Goal: Transaction & Acquisition: Subscribe to service/newsletter

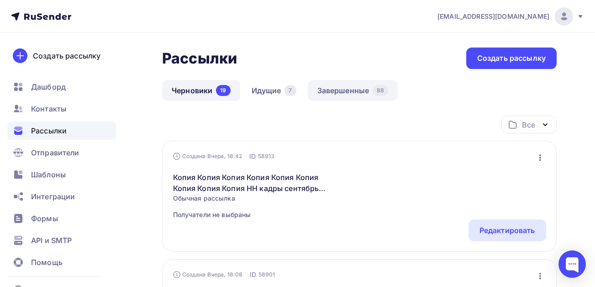
click at [343, 90] on link "Завершенные 88" at bounding box center [353, 90] width 90 height 21
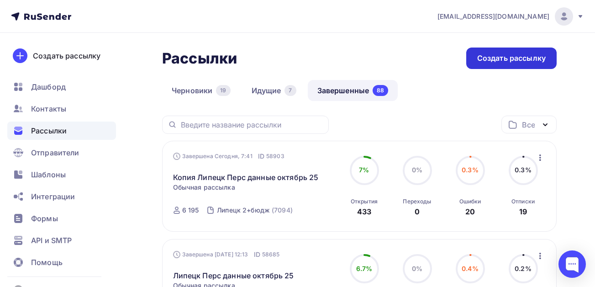
click at [513, 53] on div "Создать рассылку" at bounding box center [511, 58] width 69 height 11
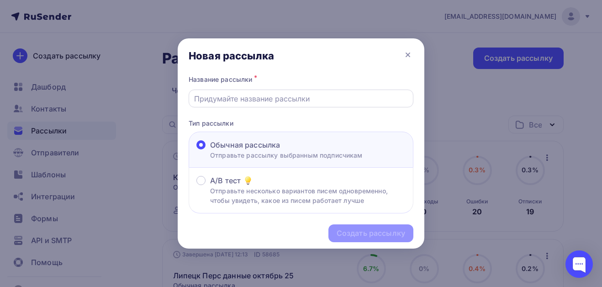
click at [253, 99] on input "text" at bounding box center [301, 98] width 214 height 11
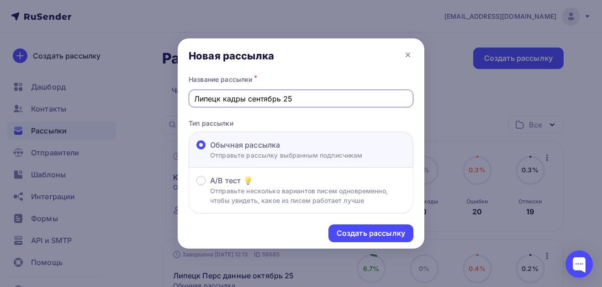
drag, startPoint x: 279, startPoint y: 99, endPoint x: 248, endPoint y: 99, distance: 31.1
click at [248, 99] on input "Липецк кадры сентябрь 25" at bounding box center [301, 98] width 214 height 11
type input "Липецк кадры октябрь 25"
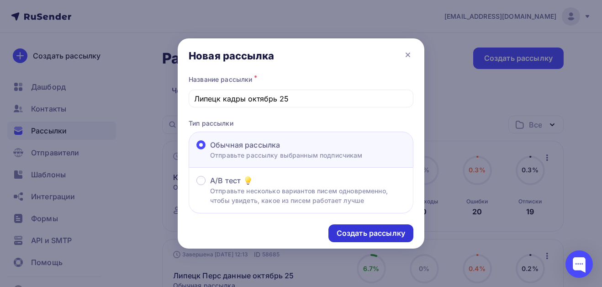
click at [357, 232] on div "Создать рассылку" at bounding box center [371, 233] width 69 height 11
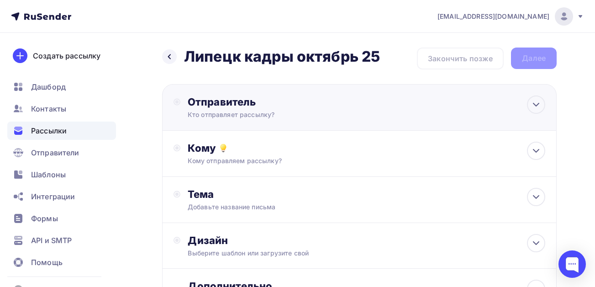
click at [233, 104] on div "Отправитель" at bounding box center [287, 101] width 198 height 13
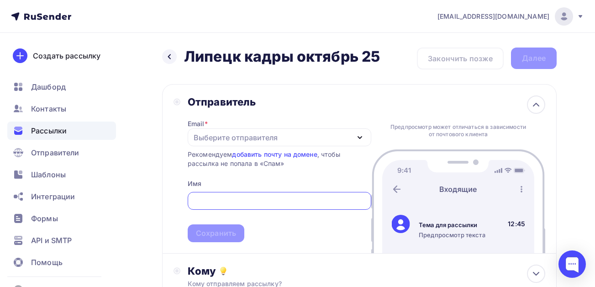
click at [213, 136] on div "Выберите отправителя" at bounding box center [236, 137] width 84 height 11
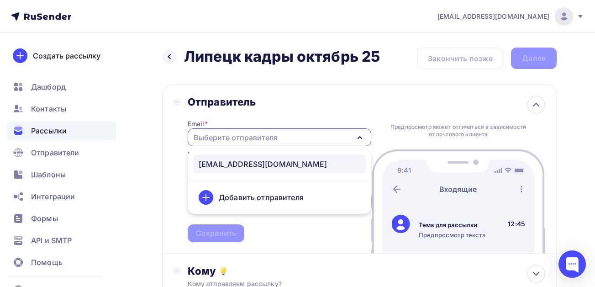
click at [221, 159] on div "[EMAIL_ADDRESS][DOMAIN_NAME]" at bounding box center [263, 164] width 128 height 11
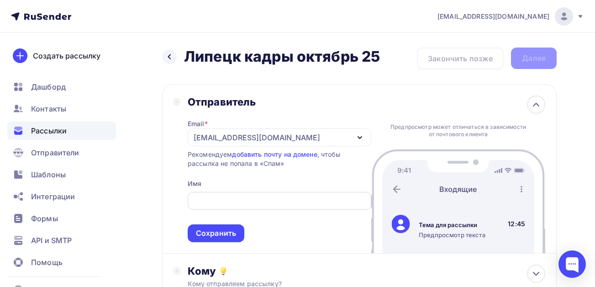
click at [210, 197] on input "text" at bounding box center [279, 201] width 173 height 11
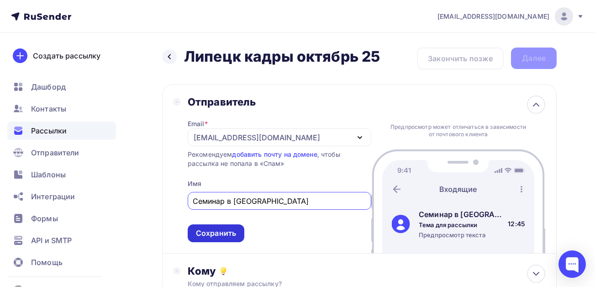
type input "Семинар в [GEOGRAPHIC_DATA]"
click at [212, 237] on div "Сохранить" at bounding box center [216, 233] width 40 height 11
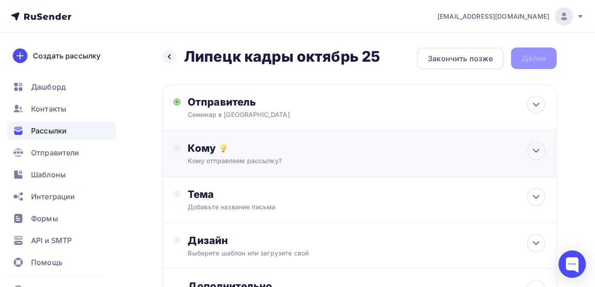
click at [236, 159] on div "Кому отправляем рассылку?" at bounding box center [349, 160] width 322 height 9
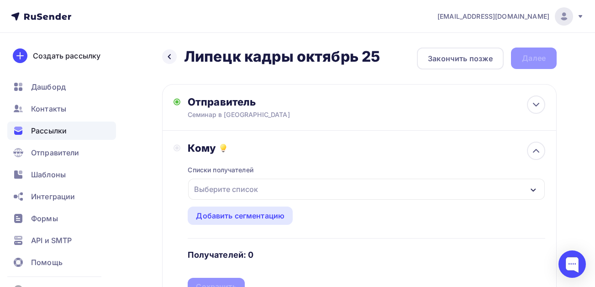
click at [230, 185] on div "Выберите список" at bounding box center [225, 189] width 71 height 16
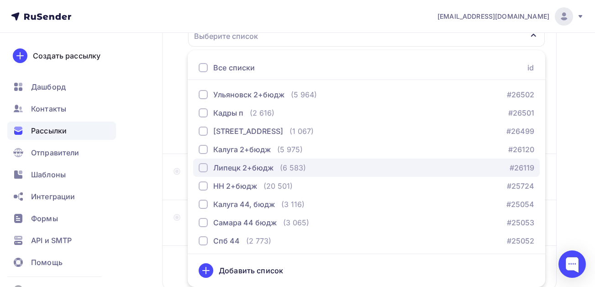
click at [205, 168] on div "button" at bounding box center [203, 167] width 9 height 9
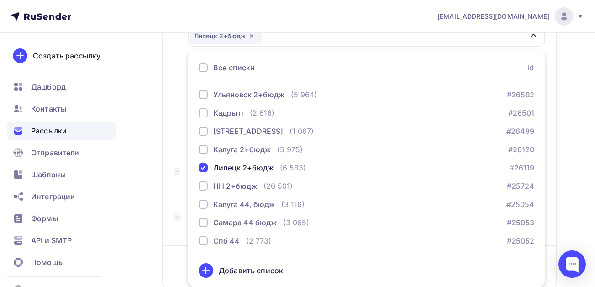
click at [150, 193] on div "Назад Липецк кадры октябрь 25 Липецк кадры октябрь 25 Закончить позже Далее Отп…" at bounding box center [297, 115] width 595 height 471
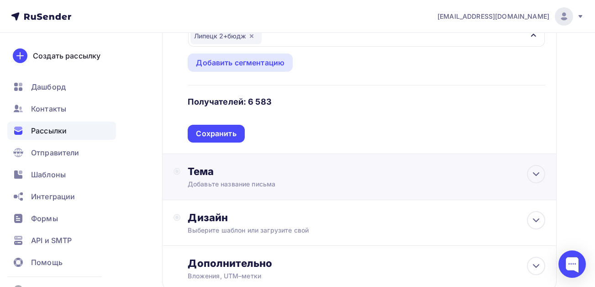
click at [222, 183] on div "Добавьте название письма" at bounding box center [269, 184] width 163 height 9
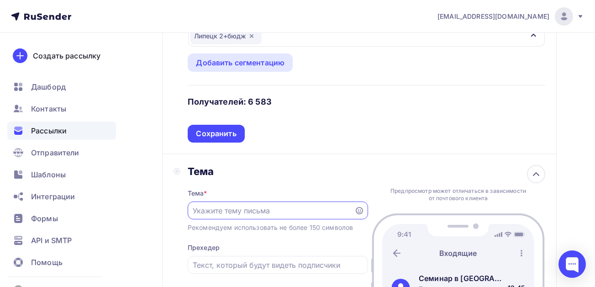
scroll to position [0, 0]
click at [217, 132] on div "Сохранить" at bounding box center [216, 133] width 40 height 11
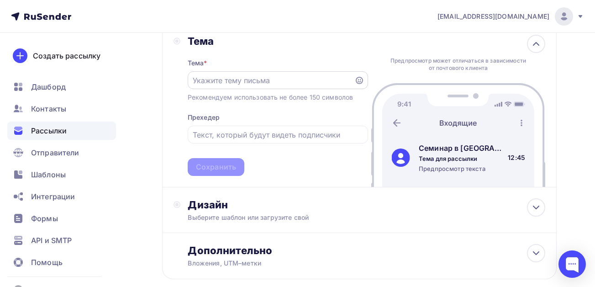
click at [243, 79] on input "text" at bounding box center [271, 80] width 156 height 11
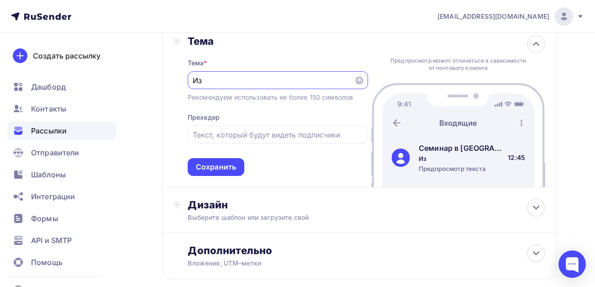
type input "[PERSON_NAME]"
type input "Изм. в трудовом зак-ве 2025,26 г.г."
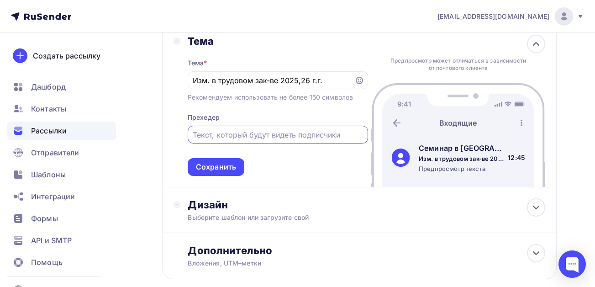
click at [213, 131] on input "text" at bounding box center [278, 134] width 170 height 11
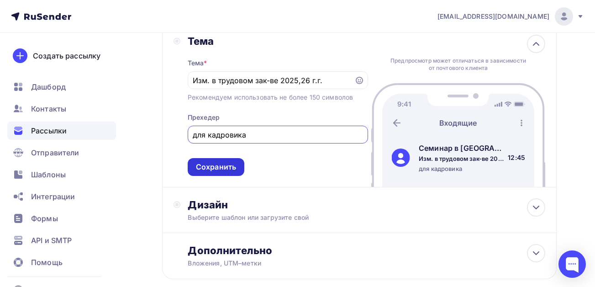
type input "для кадровика"
click at [221, 165] on div "Сохранить" at bounding box center [216, 167] width 40 height 11
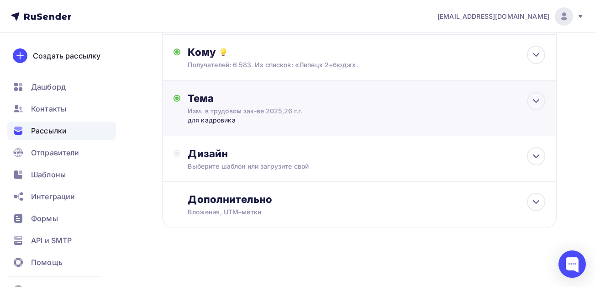
scroll to position [96, 0]
click at [227, 168] on div "Выберите шаблон или загрузите свой" at bounding box center [349, 166] width 322 height 9
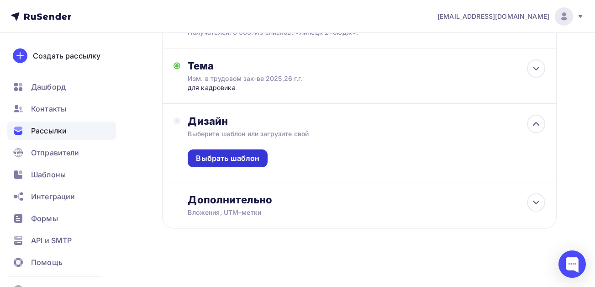
scroll to position [129, 0]
click at [227, 153] on div "Выбрать шаблон" at bounding box center [227, 158] width 63 height 11
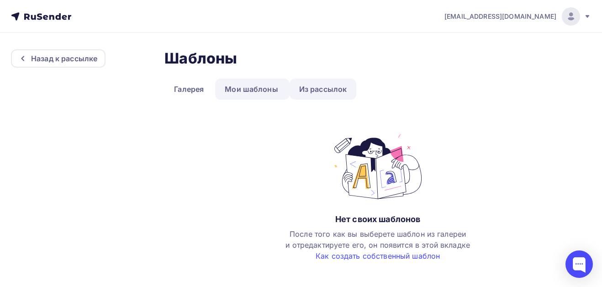
click at [318, 89] on link "Из рассылок" at bounding box center [323, 89] width 67 height 21
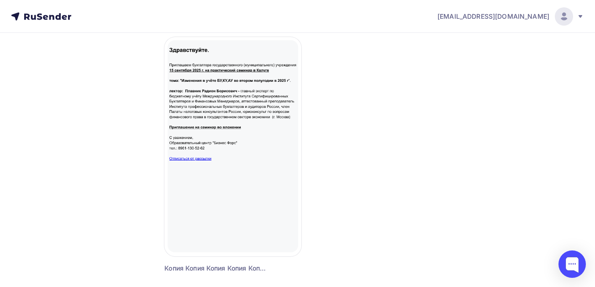
scroll to position [1151, 0]
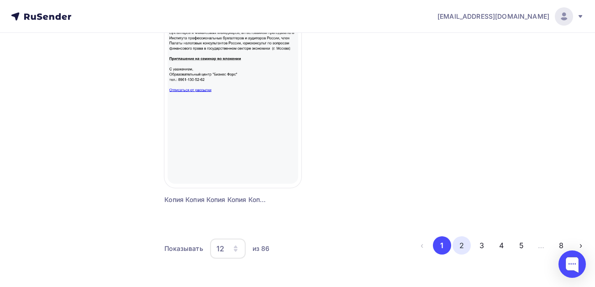
click at [465, 245] on button "2" at bounding box center [462, 245] width 18 height 18
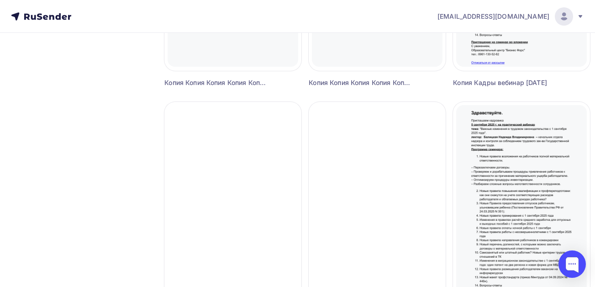
scroll to position [785, 0]
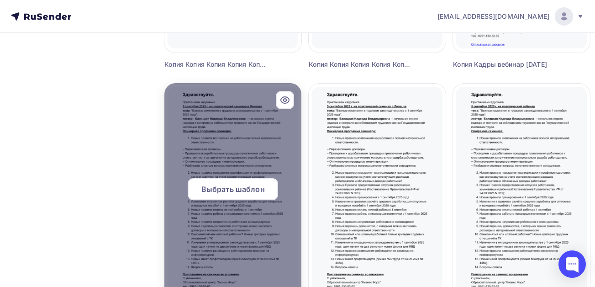
click at [250, 196] on div "Выбрать шаблон" at bounding box center [233, 189] width 90 height 22
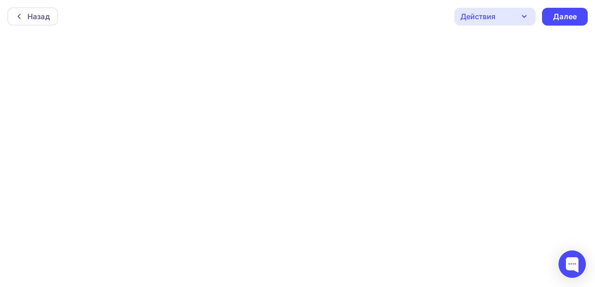
scroll to position [2, 0]
click at [555, 14] on div "Далее" at bounding box center [565, 14] width 24 height 11
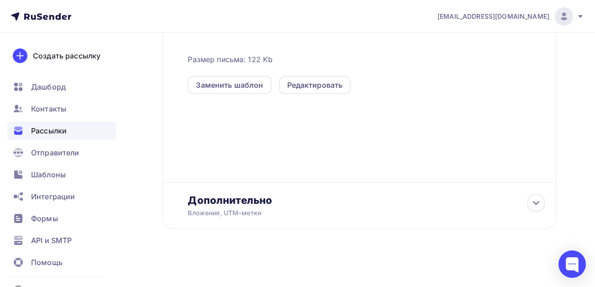
scroll to position [252, 0]
click at [228, 214] on div "Вложения, UTM–метки" at bounding box center [349, 211] width 322 height 9
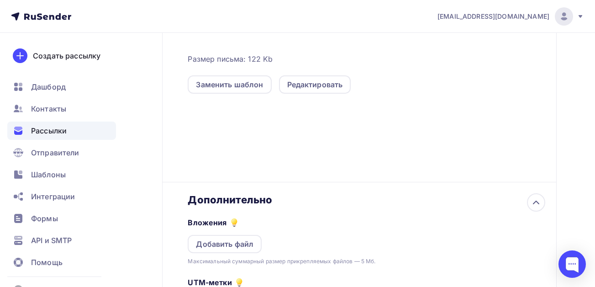
scroll to position [389, 0]
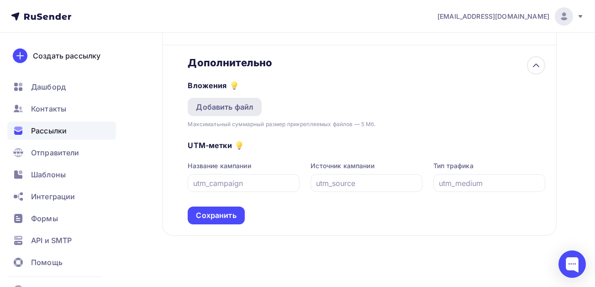
click at [214, 111] on div "Добавить файл" at bounding box center [225, 106] width 58 height 11
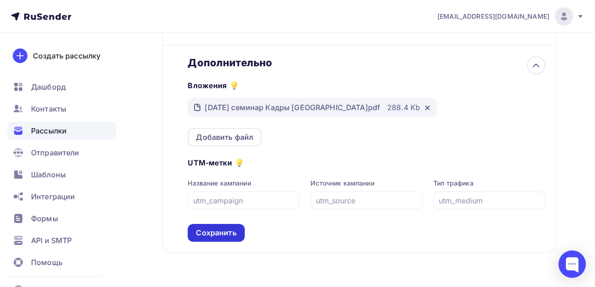
click at [221, 233] on div "Сохранить" at bounding box center [216, 232] width 40 height 11
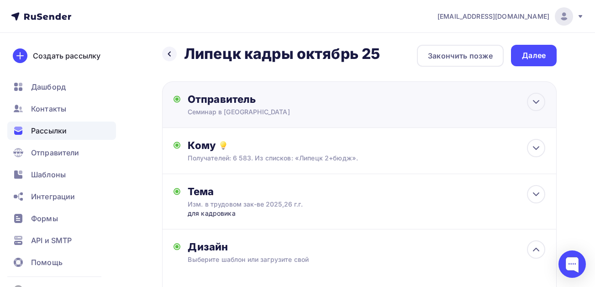
scroll to position [0, 0]
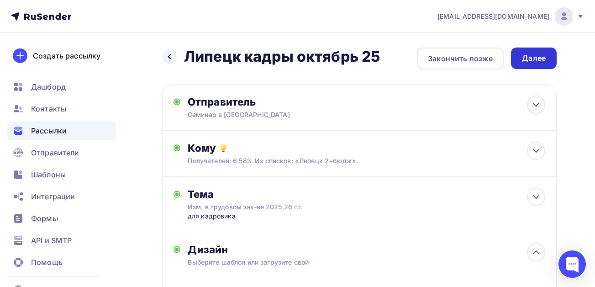
click at [535, 59] on div "Далее" at bounding box center [534, 58] width 24 height 11
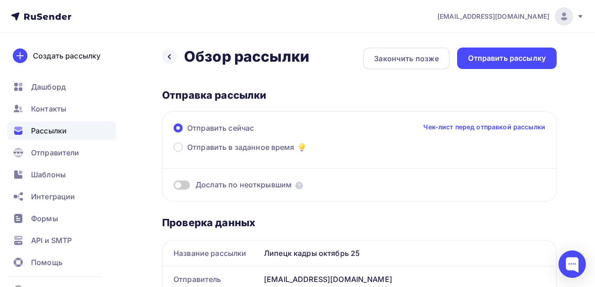
click at [182, 186] on span at bounding box center [182, 184] width 16 height 9
click at [174, 186] on input "checkbox" at bounding box center [174, 186] width 0 height 0
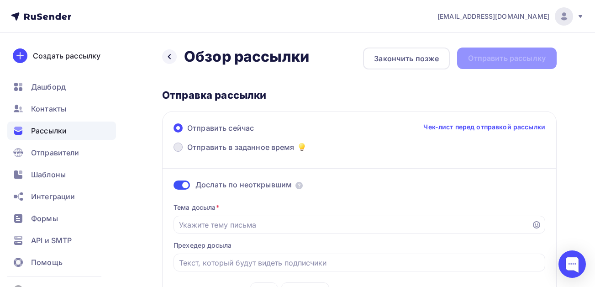
click at [177, 148] on span at bounding box center [178, 147] width 9 height 9
click at [187, 153] on input "Отправить в заданное время" at bounding box center [187, 153] width 0 height 0
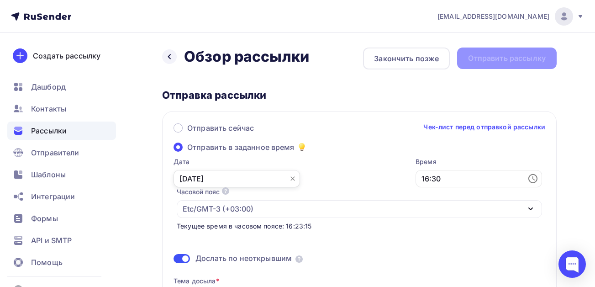
click at [233, 177] on input "[DATE]" at bounding box center [237, 178] width 127 height 17
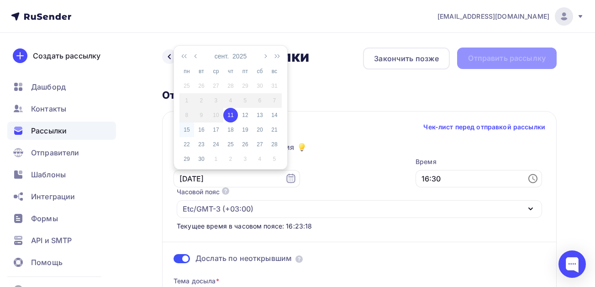
click at [189, 128] on div "15" at bounding box center [187, 130] width 15 height 8
type input "[DATE]"
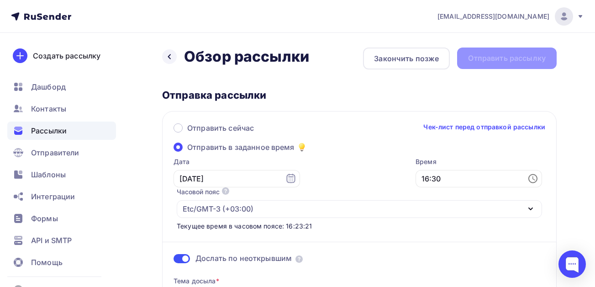
click at [533, 178] on icon at bounding box center [534, 178] width 3 height 4
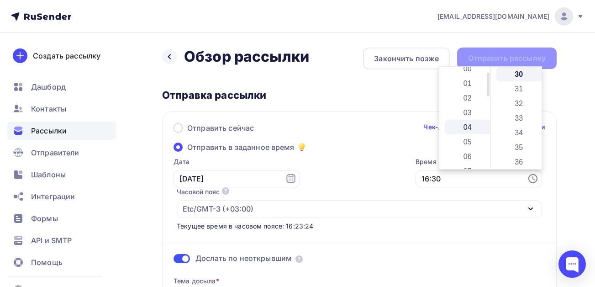
scroll to position [51, 0]
click at [463, 141] on li "08" at bounding box center [468, 139] width 47 height 15
click at [516, 74] on li "00" at bounding box center [520, 74] width 47 height 15
click at [470, 78] on li "08" at bounding box center [468, 74] width 47 height 15
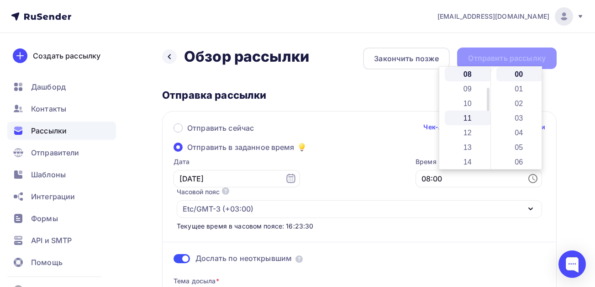
scroll to position [26, 0]
click at [469, 150] on li "07" at bounding box center [468, 150] width 47 height 15
type input "07:00"
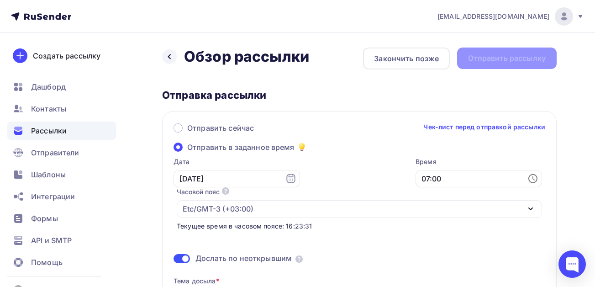
click at [392, 146] on div "Отправить сейчас Чек-лист перед отправкой рассылки Отправить в заданное время Д…" at bounding box center [359, 256] width 395 height 291
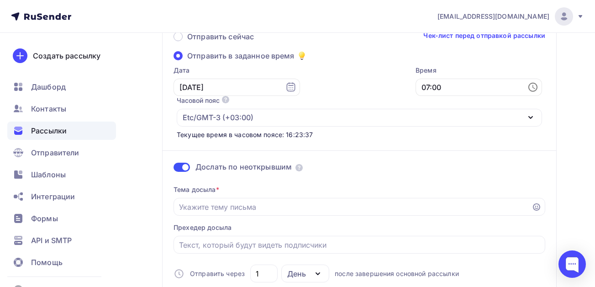
scroll to position [137, 0]
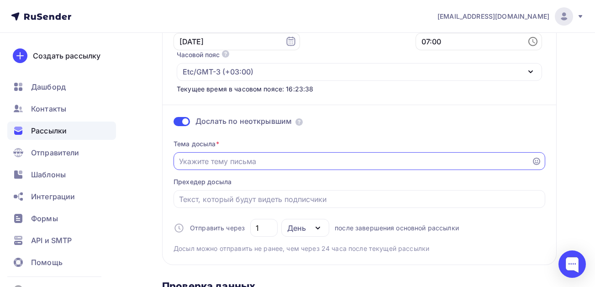
click at [253, 159] on input "Отправить в заданное время" at bounding box center [353, 161] width 348 height 11
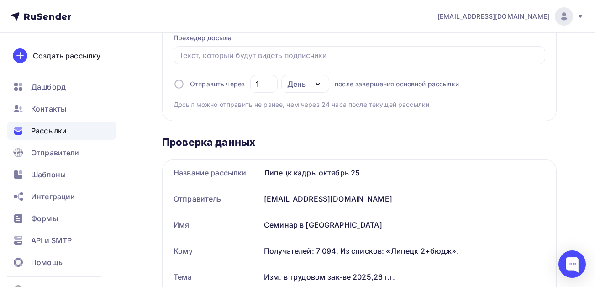
scroll to position [411, 0]
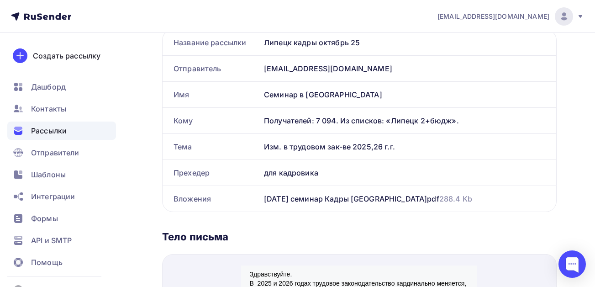
drag, startPoint x: 397, startPoint y: 146, endPoint x: 265, endPoint y: 148, distance: 132.0
click at [265, 148] on div "Изм. в трудовом зак-ве 2025,26 г.г." at bounding box center [408, 147] width 296 height 26
copy div "Изм. в трудовом зак-ве 2025,26 г.г."
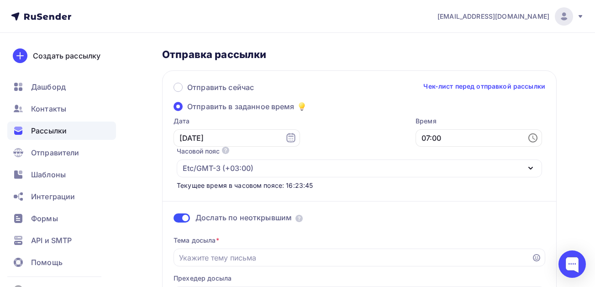
scroll to position [0, 0]
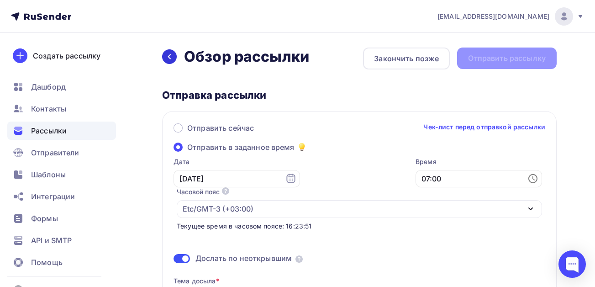
click at [170, 59] on icon at bounding box center [169, 56] width 7 height 7
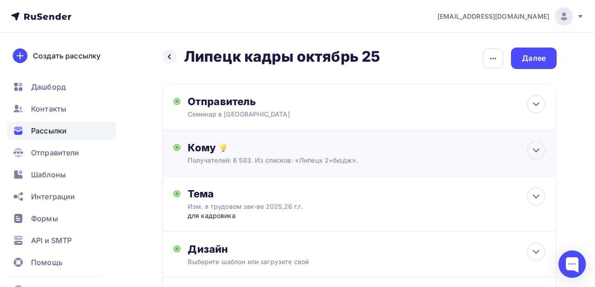
scroll to position [46, 0]
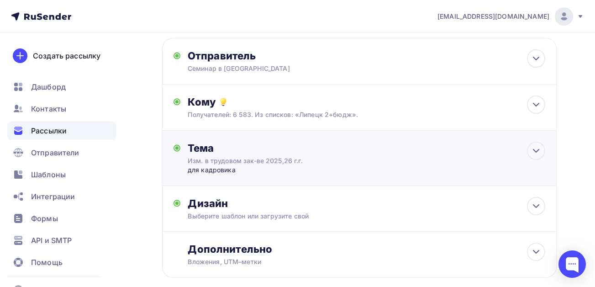
click at [250, 153] on div "Тема" at bounding box center [278, 148] width 180 height 13
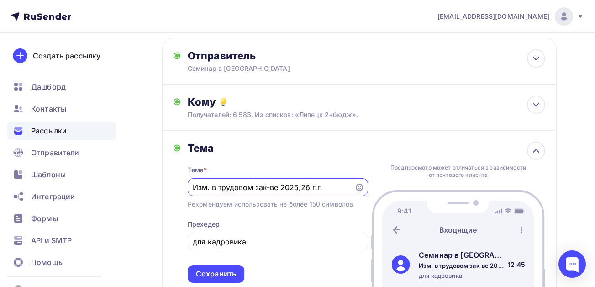
scroll to position [0, 0]
click at [335, 184] on input "Изм. в трудовом зак-ве 2025,26 г.г." at bounding box center [271, 187] width 156 height 11
type input "Изм. в трудовом зак-ве 2025,26 г.г. [DATE]. лектор из гит"
click at [218, 269] on div "Сохранить" at bounding box center [216, 274] width 40 height 11
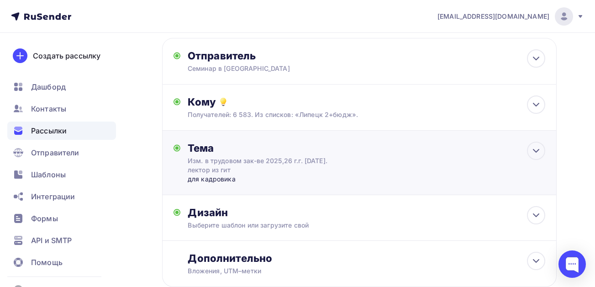
scroll to position [0, 0]
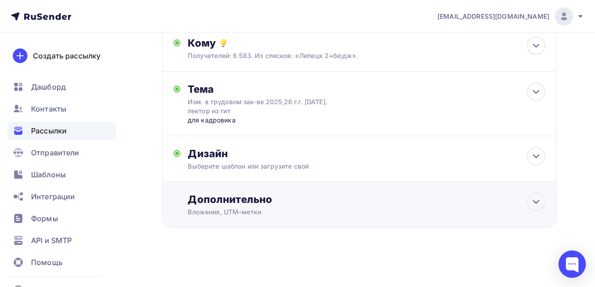
click at [222, 206] on div "Дополнительно Вложения, [GEOGRAPHIC_DATA]–метки Вложения [DATE] семинар [PERSON…" at bounding box center [367, 205] width 358 height 24
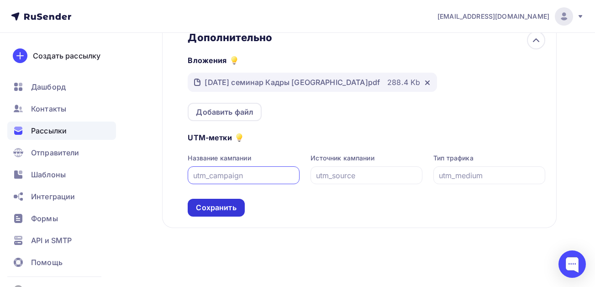
click at [204, 207] on div "Сохранить" at bounding box center [216, 207] width 40 height 11
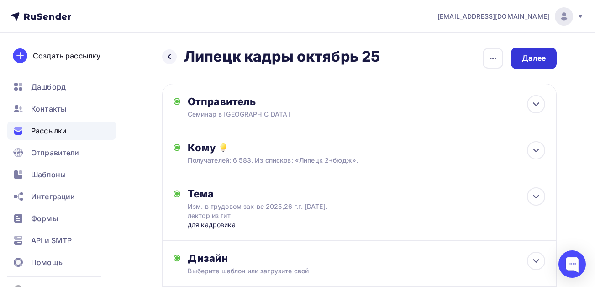
click at [528, 58] on div "Далее" at bounding box center [534, 58] width 24 height 11
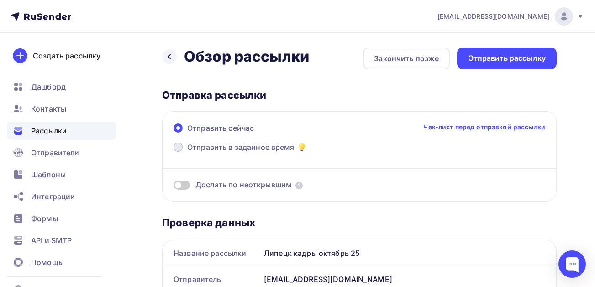
click at [236, 148] on span "Отправить в заданное время" at bounding box center [240, 147] width 107 height 11
click at [187, 153] on input "Отправить в заданное время" at bounding box center [187, 153] width 0 height 0
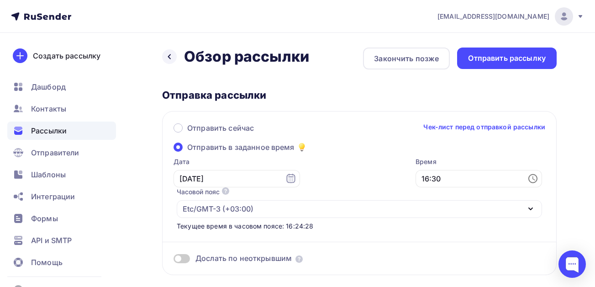
click at [185, 255] on span at bounding box center [182, 258] width 16 height 9
click at [174, 260] on input "checkbox" at bounding box center [174, 260] width 0 height 0
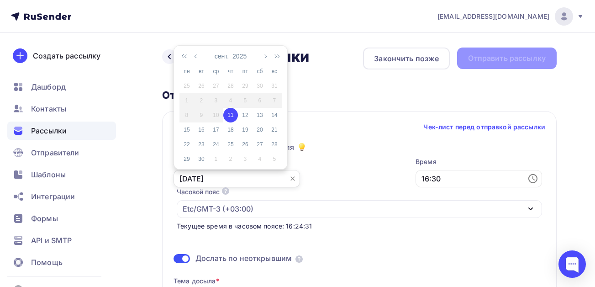
click at [254, 178] on input "[DATE]" at bounding box center [237, 178] width 127 height 17
click at [185, 127] on div "15" at bounding box center [187, 130] width 15 height 8
type input "[DATE]"
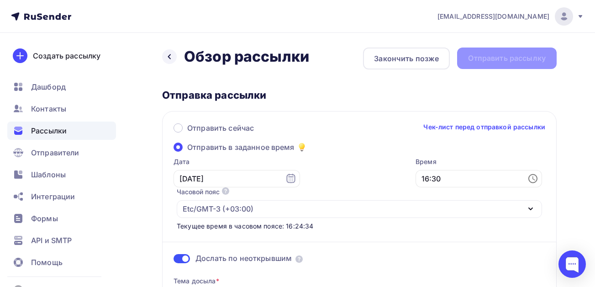
click at [537, 178] on icon at bounding box center [533, 178] width 9 height 9
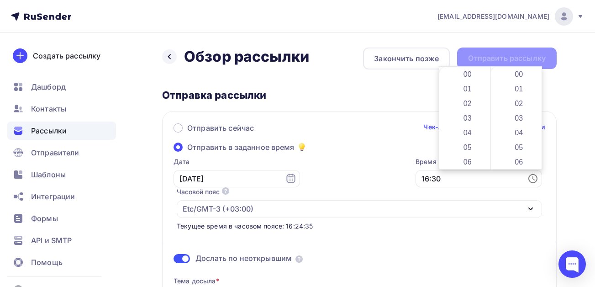
scroll to position [439, 0]
click at [472, 127] on li "07" at bounding box center [468, 125] width 47 height 15
type input "07:30"
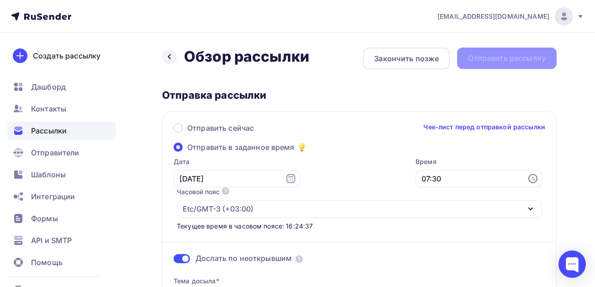
click at [364, 138] on div "Отправить сейчас Чек-лист перед отправкой рассылки" at bounding box center [360, 131] width 372 height 19
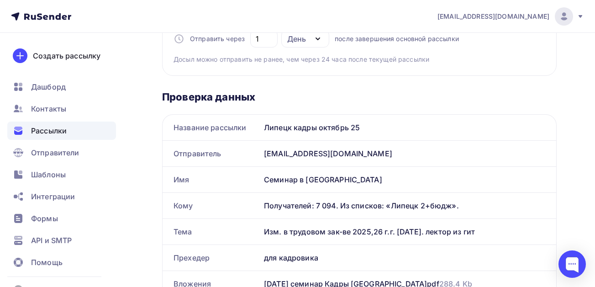
scroll to position [365, 0]
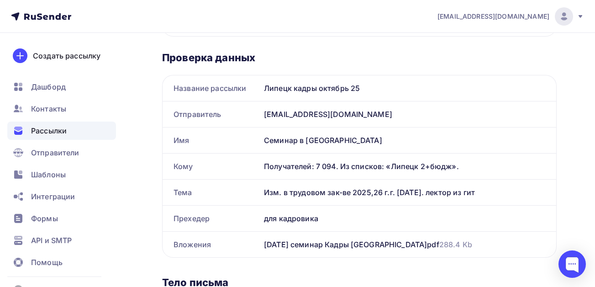
click at [457, 167] on div "Получателей: 7 094. Из списков: «Липецк 2+бюдж»." at bounding box center [404, 166] width 281 height 11
drag, startPoint x: 476, startPoint y: 194, endPoint x: 263, endPoint y: 196, distance: 212.4
click at [263, 196] on div "Изм. в трудовом зак-ве 2025,26 г.г. [DATE]. лектор из гит" at bounding box center [408, 193] width 296 height 26
copy div "Изм. в трудовом зак-ве 2025,26 г.г. [DATE]. лектор из гит"
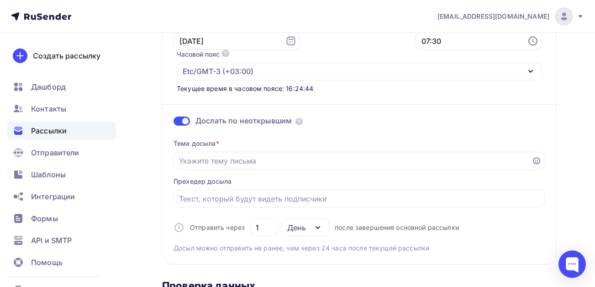
scroll to position [137, 0]
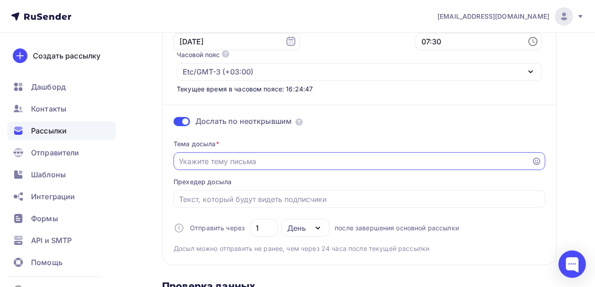
paste input "Изм. в трудовом зак-ве 2025,26 г.г. [DATE]. лектор из гит"
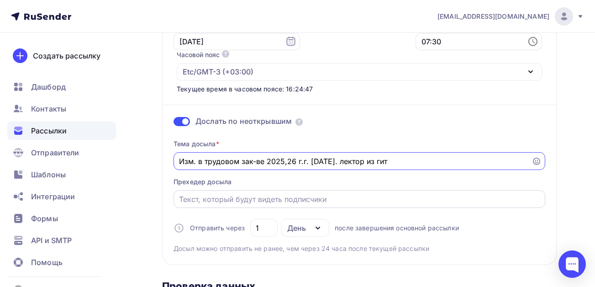
type input "Изм. в трудовом зак-ве 2025,26 г.г. [DATE]. лектор из гит"
click at [226, 199] on input "Отправить в заданное время" at bounding box center [359, 199] width 361 height 11
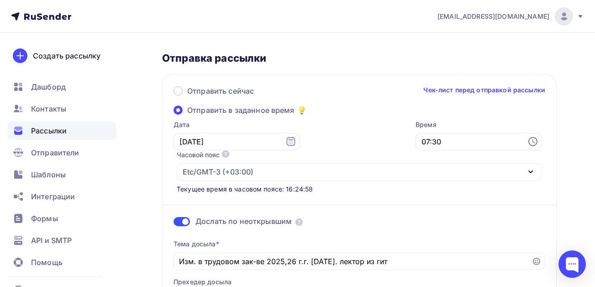
scroll to position [0, 0]
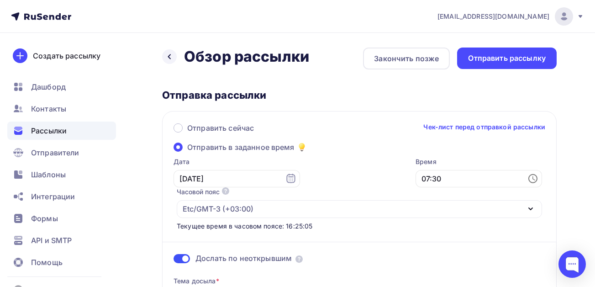
type input "для кадровика"
click at [486, 127] on link "Чек-лист перед отправкой рассылки" at bounding box center [484, 126] width 122 height 9
click at [500, 60] on div "Отправить рассылку" at bounding box center [507, 58] width 78 height 11
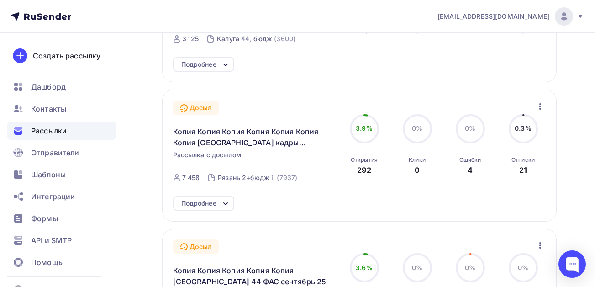
scroll to position [694, 0]
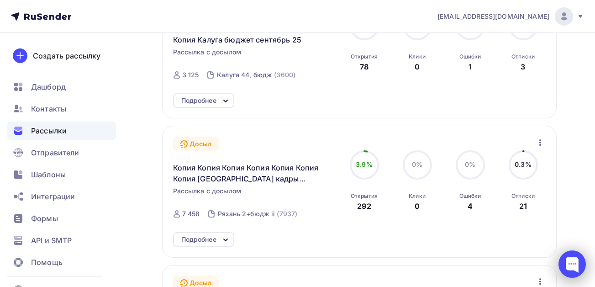
click at [569, 265] on div at bounding box center [572, 263] width 27 height 27
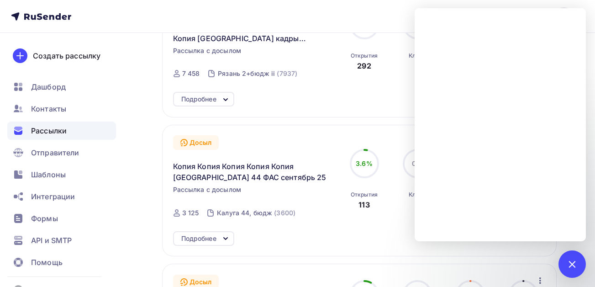
scroll to position [968, 0]
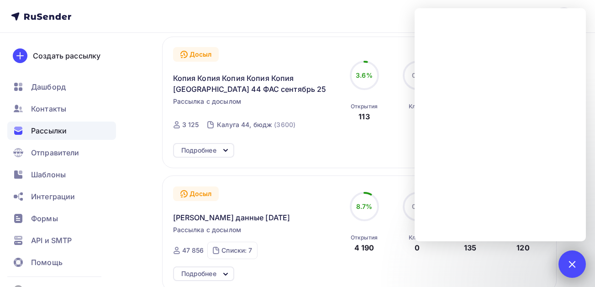
drag, startPoint x: 568, startPoint y: 266, endPoint x: 506, endPoint y: 245, distance: 65.6
click at [568, 265] on div at bounding box center [572, 264] width 12 height 12
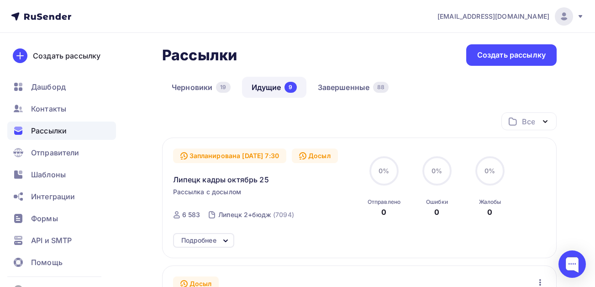
scroll to position [0, 0]
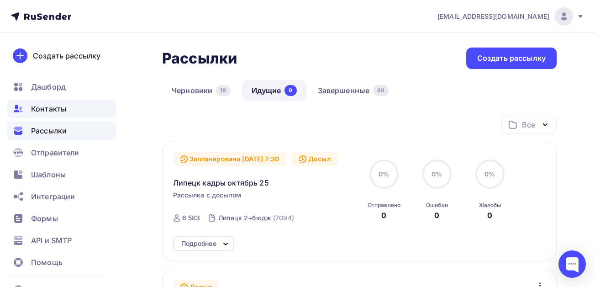
click at [42, 106] on span "Контакты" at bounding box center [48, 108] width 35 height 11
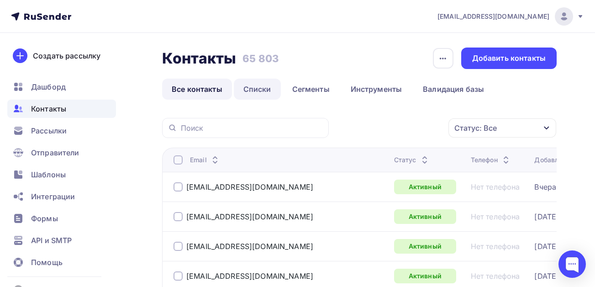
click at [261, 92] on link "Списки" at bounding box center [257, 89] width 47 height 21
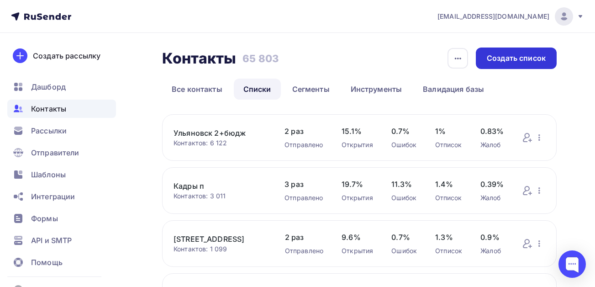
click at [512, 52] on div "Создать список" at bounding box center [516, 58] width 81 height 21
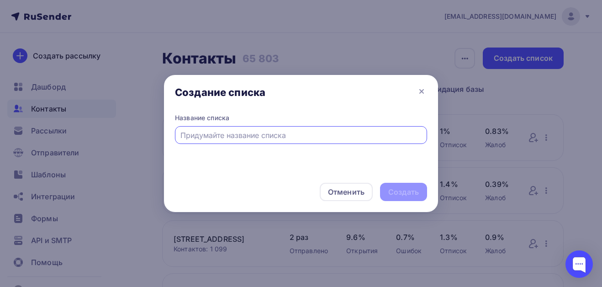
click at [248, 135] on input "text" at bounding box center [301, 135] width 242 height 11
type input "Тула кадры п"
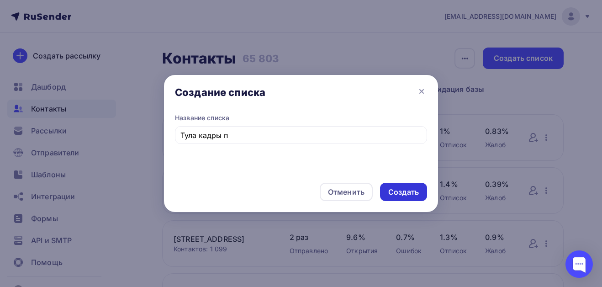
click at [397, 191] on div "Создать" at bounding box center [403, 192] width 31 height 11
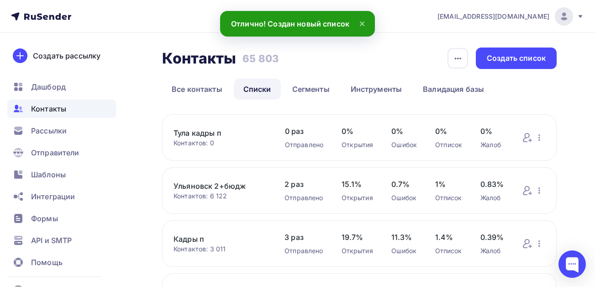
click at [202, 132] on link "Тула кадры п" at bounding box center [220, 132] width 93 height 11
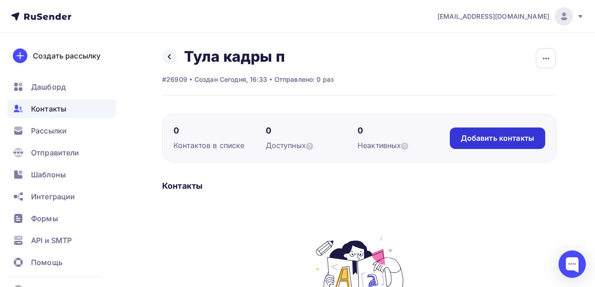
click at [481, 140] on div "Добавить контакты" at bounding box center [498, 138] width 74 height 11
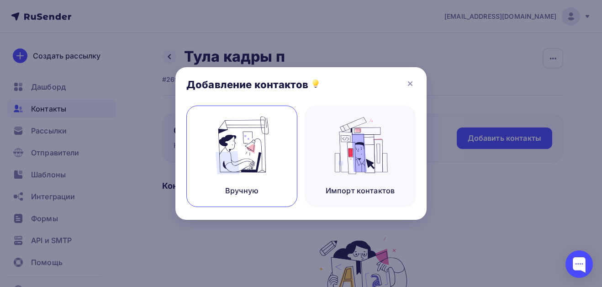
click at [242, 169] on img at bounding box center [241, 145] width 61 height 58
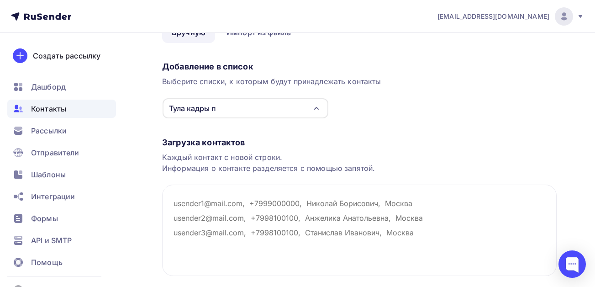
scroll to position [115, 0]
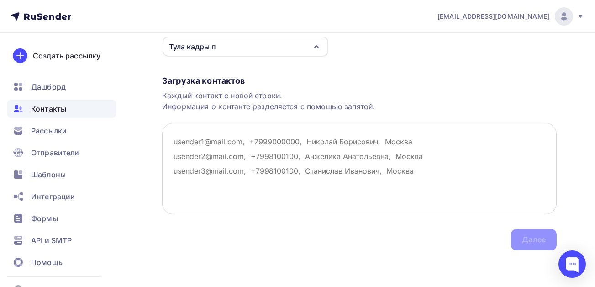
click at [208, 147] on textarea at bounding box center [359, 168] width 395 height 91
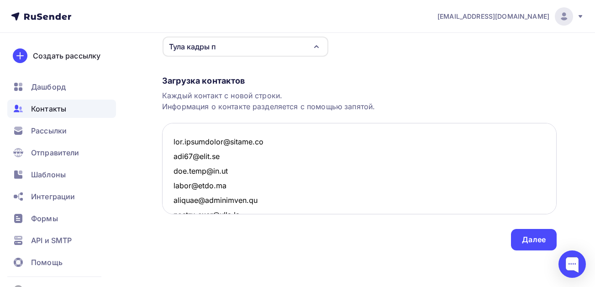
scroll to position [3046, 0]
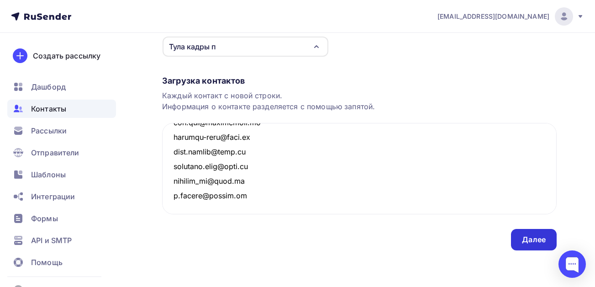
type textarea "[EMAIL_ADDRESS][DOMAIN_NAME] [EMAIL_ADDRESS][DOMAIN_NAME] [DOMAIN_NAME][EMAIL_A…"
click at [531, 234] on div "Далее" at bounding box center [534, 239] width 46 height 21
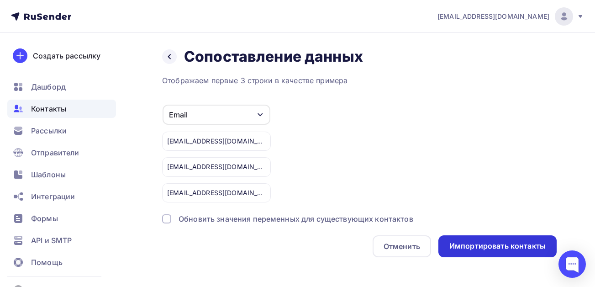
click at [469, 245] on div "Импортировать контакты" at bounding box center [497, 246] width 96 height 11
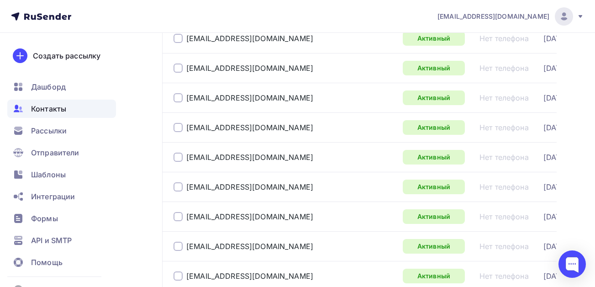
scroll to position [1470, 0]
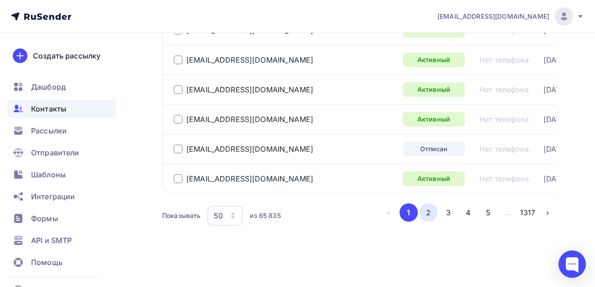
click at [428, 211] on button "2" at bounding box center [428, 212] width 18 height 18
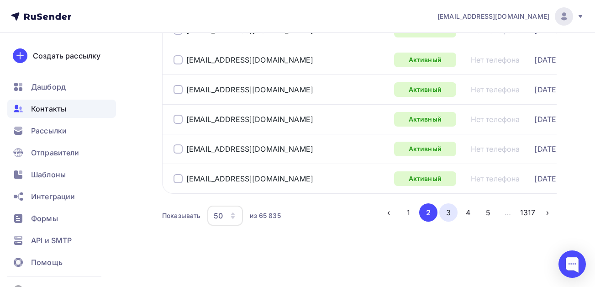
click at [452, 210] on button "3" at bounding box center [448, 212] width 18 height 18
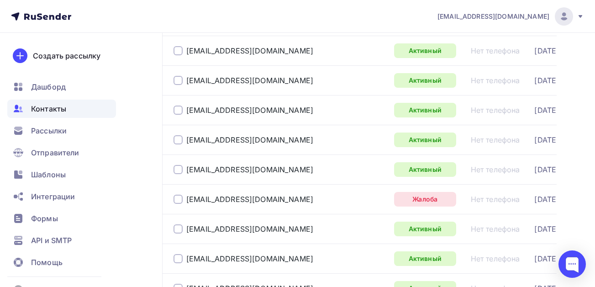
scroll to position [0, 0]
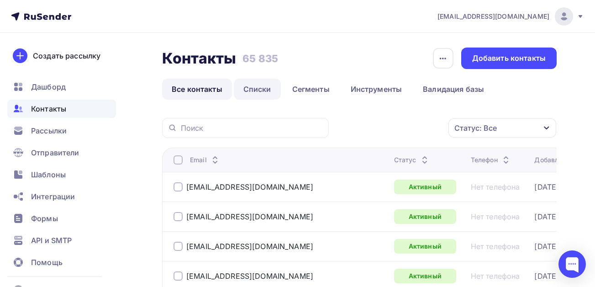
click at [261, 85] on link "Списки" at bounding box center [257, 89] width 47 height 21
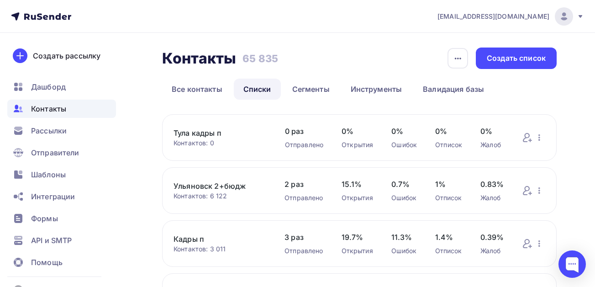
scroll to position [46, 0]
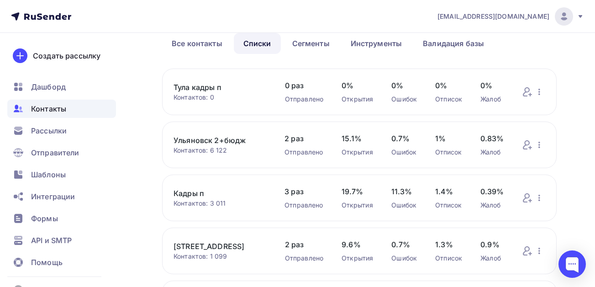
click at [209, 87] on link "Тула кадры п" at bounding box center [220, 87] width 93 height 11
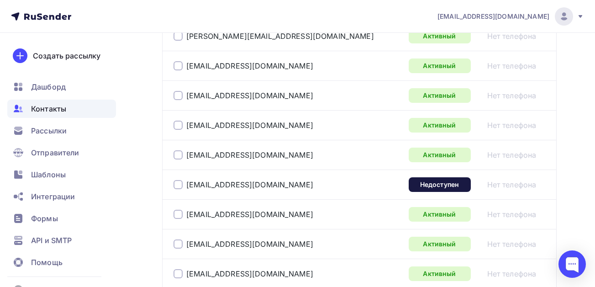
scroll to position [1613, 0]
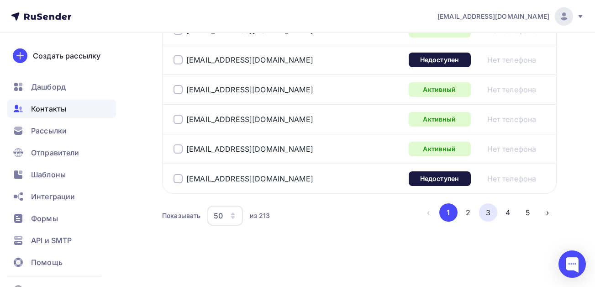
click at [491, 213] on button "3" at bounding box center [488, 212] width 18 height 18
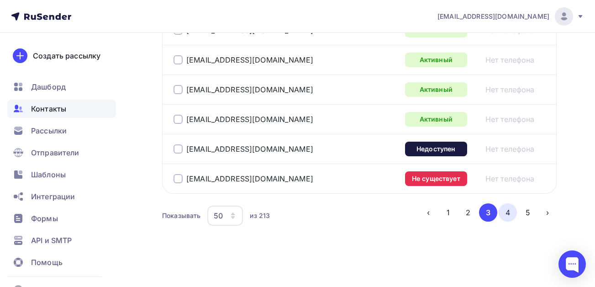
click at [513, 211] on button "4" at bounding box center [508, 212] width 18 height 18
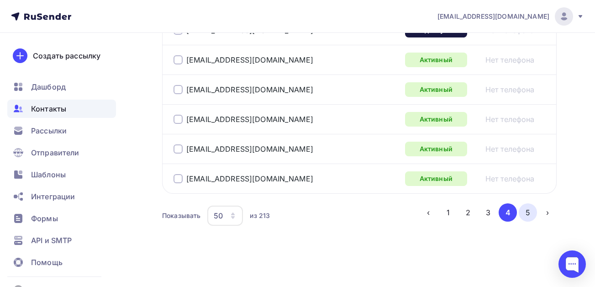
click at [528, 212] on button "5" at bounding box center [528, 212] width 18 height 18
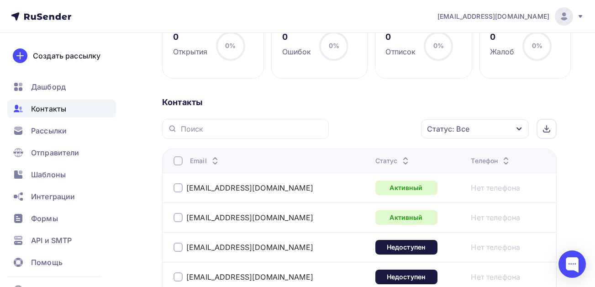
scroll to position [0, 0]
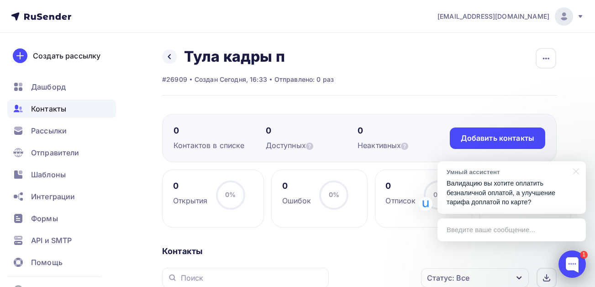
click at [577, 264] on div at bounding box center [572, 263] width 27 height 27
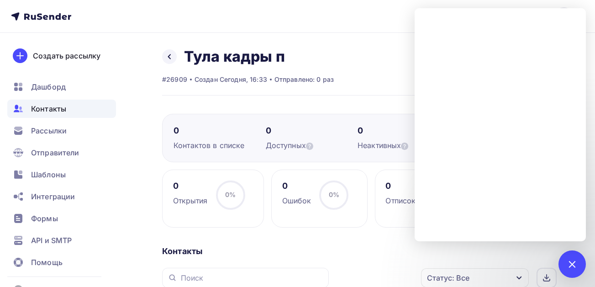
click at [576, 261] on div "1" at bounding box center [572, 263] width 27 height 27
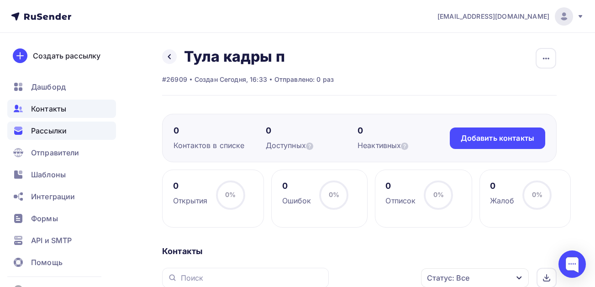
click at [52, 135] on span "Рассылки" at bounding box center [49, 130] width 36 height 11
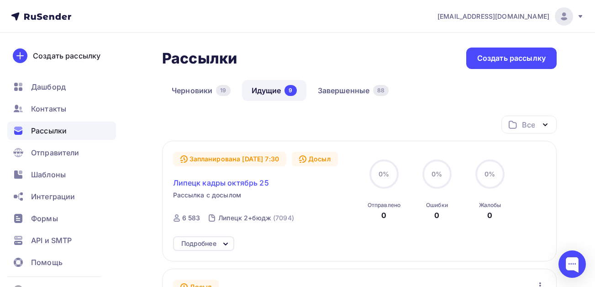
click at [238, 183] on span "Липецк кадры октябрь 25" at bounding box center [221, 182] width 96 height 11
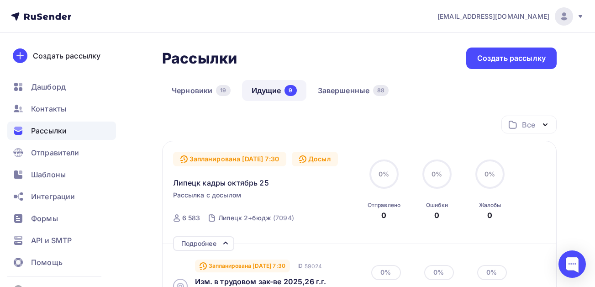
drag, startPoint x: 228, startPoint y: 182, endPoint x: 243, endPoint y: 205, distance: 27.6
click at [228, 181] on span "Липецк кадры октябрь 25" at bounding box center [221, 182] width 96 height 11
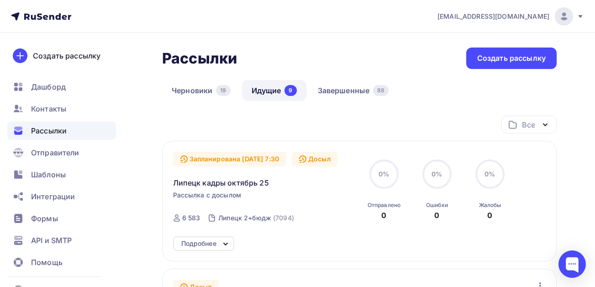
click at [208, 243] on div "Подробнее" at bounding box center [198, 243] width 35 height 11
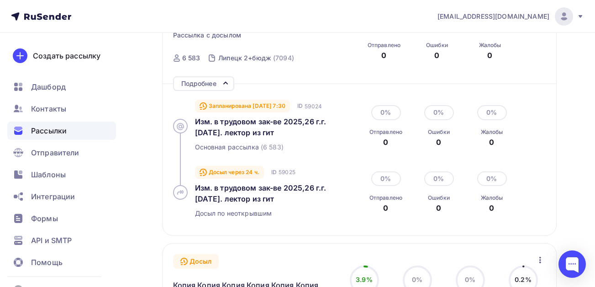
scroll to position [183, 0]
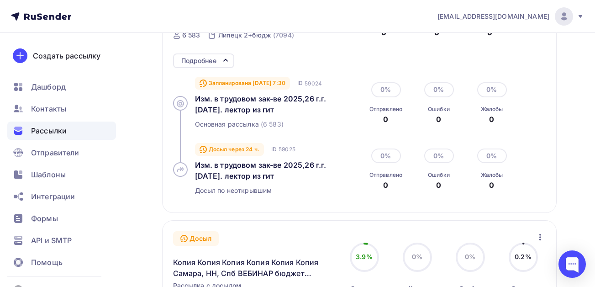
click at [206, 63] on div "Подробнее" at bounding box center [198, 60] width 35 height 11
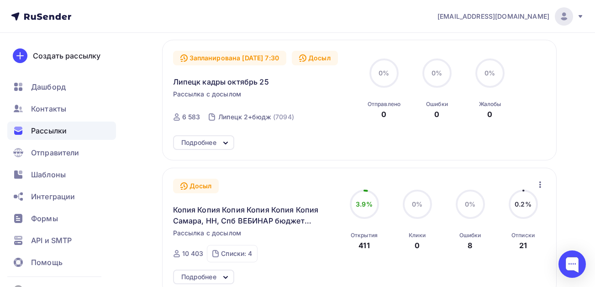
scroll to position [0, 0]
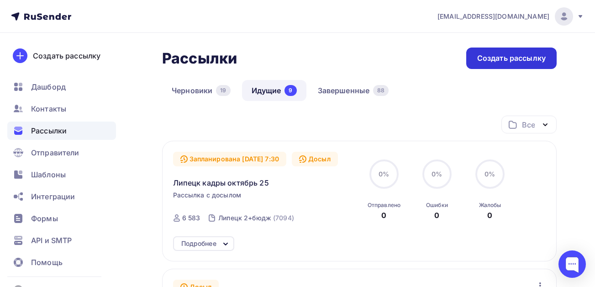
click at [522, 55] on div "Создать рассылку" at bounding box center [511, 58] width 69 height 11
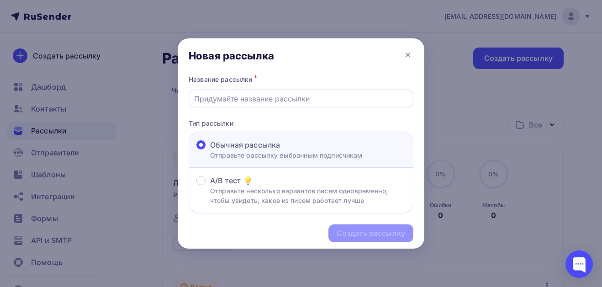
click at [253, 97] on input "text" at bounding box center [301, 98] width 214 height 11
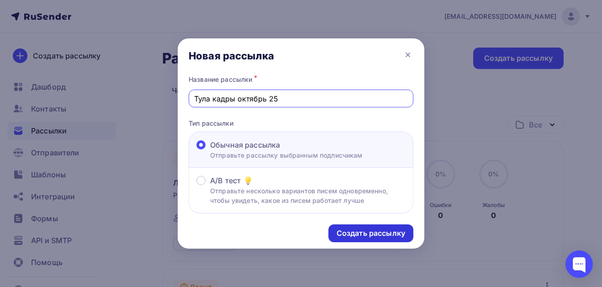
type input "Тула кадры октябрь 25"
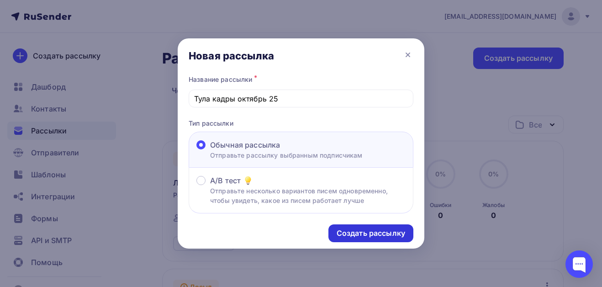
click at [371, 234] on div "Создать рассылку" at bounding box center [371, 233] width 69 height 11
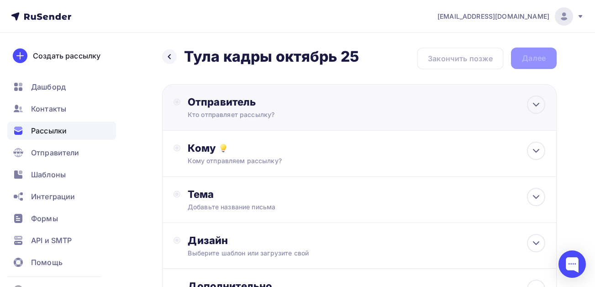
click at [223, 106] on div "Отправитель" at bounding box center [287, 101] width 198 height 13
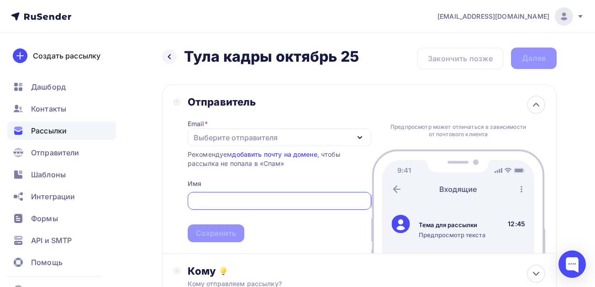
click at [213, 135] on div "Выберите отправителя" at bounding box center [236, 137] width 84 height 11
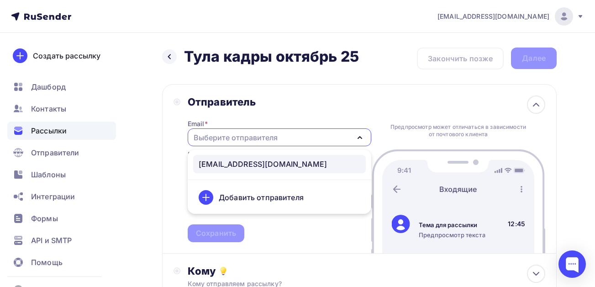
click at [219, 163] on div "[EMAIL_ADDRESS][DOMAIN_NAME]" at bounding box center [263, 164] width 128 height 11
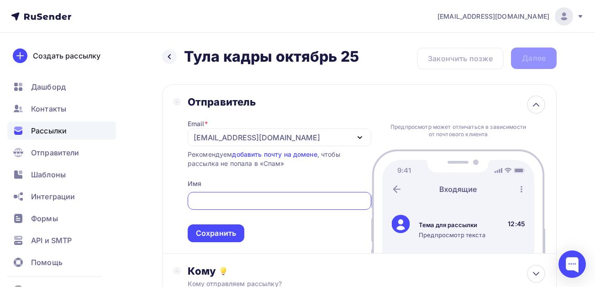
click at [209, 196] on input "text" at bounding box center [279, 201] width 173 height 11
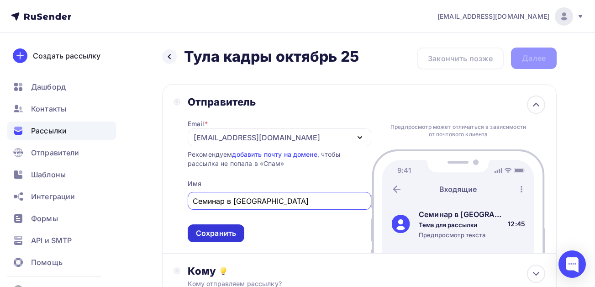
type input "Семинар в [GEOGRAPHIC_DATA]"
click at [211, 225] on div "Сохранить" at bounding box center [216, 233] width 57 height 18
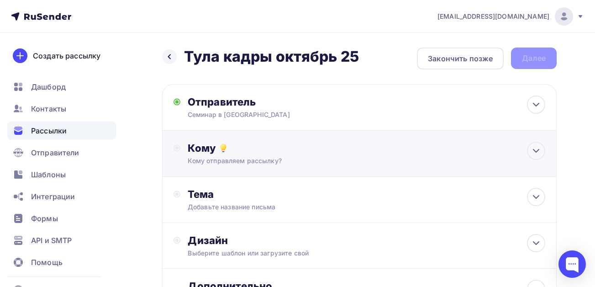
click at [229, 157] on div "Кому отправляем рассылку?" at bounding box center [349, 160] width 322 height 9
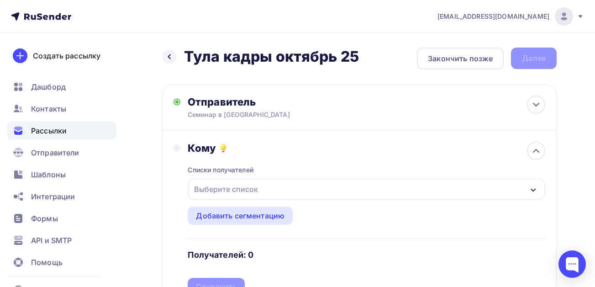
click at [230, 193] on div "Выберите список" at bounding box center [225, 189] width 71 height 16
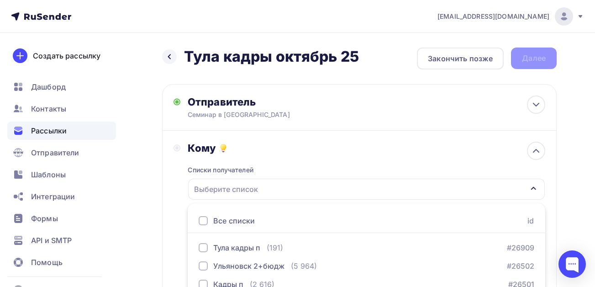
scroll to position [153, 0]
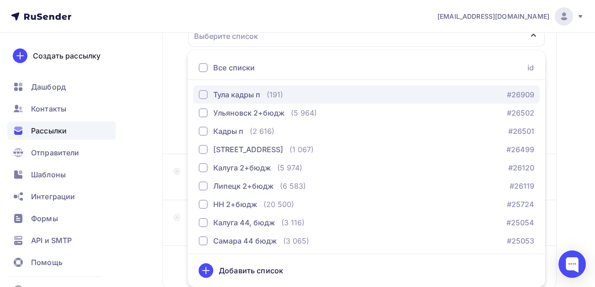
click at [206, 95] on div "button" at bounding box center [203, 94] width 9 height 9
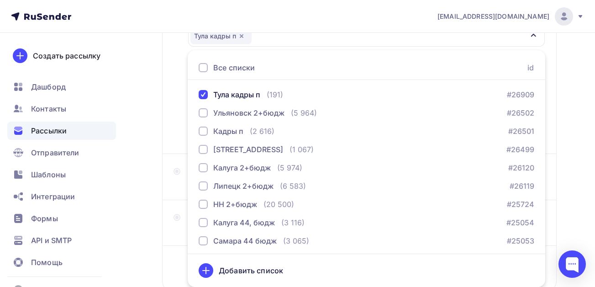
click at [148, 132] on div "Назад Тула кадры октябрь 25 Тула кадры октябрь 25 Закончить позже Далее Отправи…" at bounding box center [297, 115] width 595 height 471
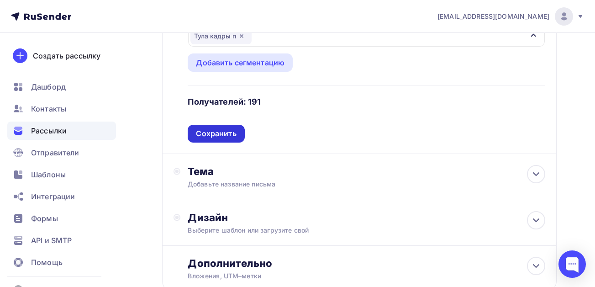
click at [220, 135] on div "Сохранить" at bounding box center [216, 133] width 40 height 11
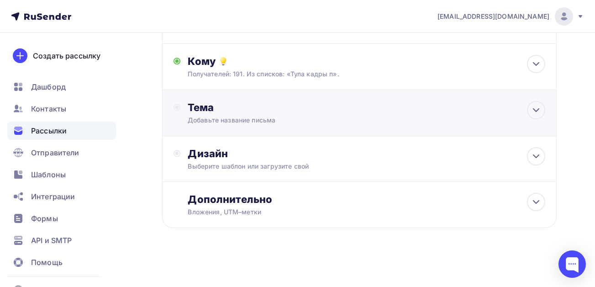
click at [238, 113] on div "Тема" at bounding box center [278, 107] width 180 height 13
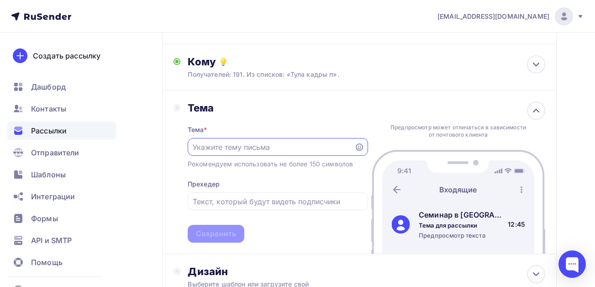
scroll to position [0, 0]
click at [252, 146] on input "text" at bounding box center [271, 147] width 156 height 11
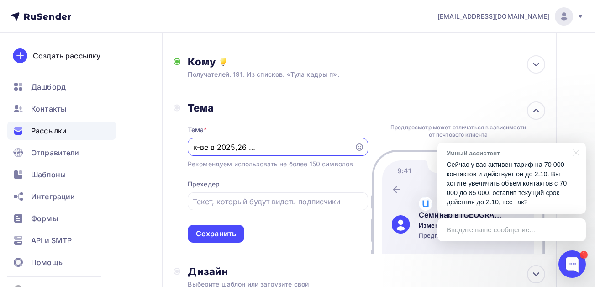
scroll to position [0, 95]
type input "Изменения в трудовом зак-ве в 2025,26 годах. [DATE]. лектор из гит"
click at [571, 264] on div at bounding box center [572, 263] width 27 height 27
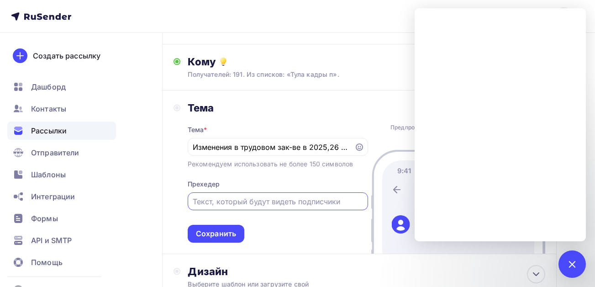
click at [263, 199] on input "text" at bounding box center [278, 201] width 170 height 11
type input "для кадровика"
click at [217, 233] on div "Сохранить" at bounding box center [216, 233] width 40 height 11
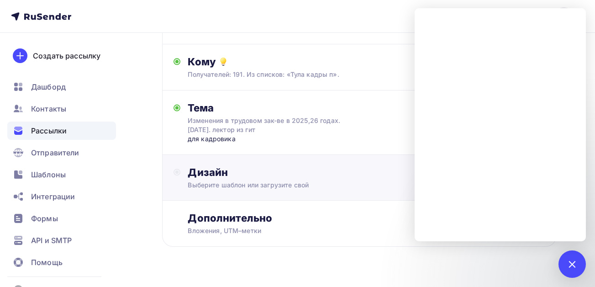
click at [226, 176] on div "Дизайн" at bounding box center [367, 172] width 358 height 13
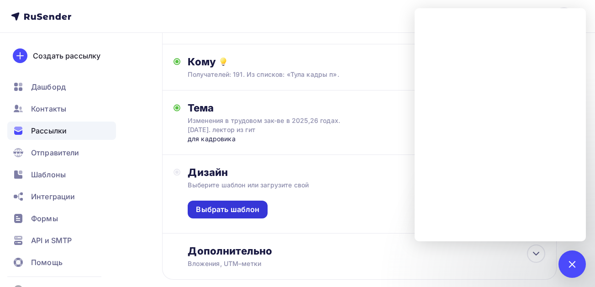
click at [225, 207] on div "Выбрать шаблон" at bounding box center [227, 209] width 63 height 11
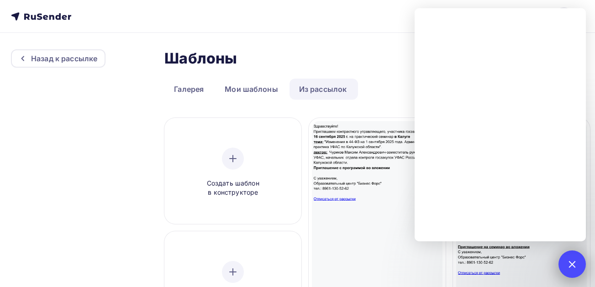
click at [568, 259] on div "1" at bounding box center [572, 263] width 27 height 27
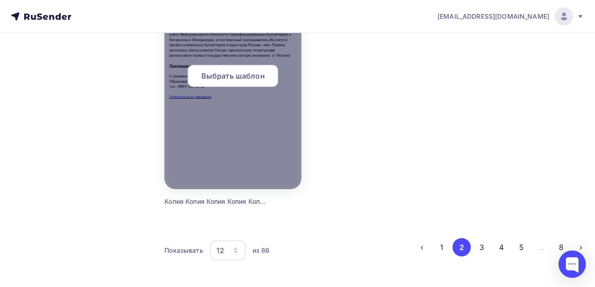
scroll to position [1151, 0]
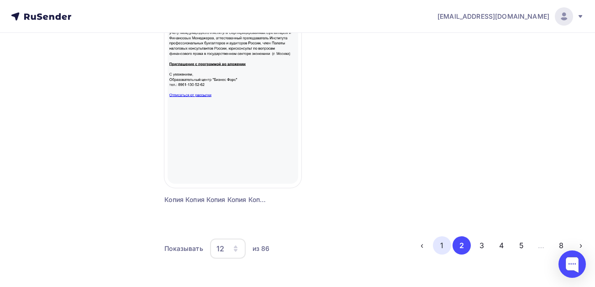
click at [446, 246] on button "1" at bounding box center [442, 245] width 18 height 18
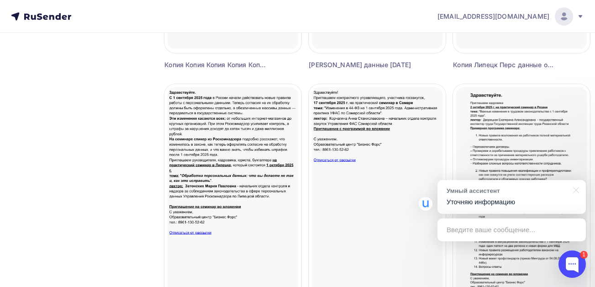
scroll to position [822, 0]
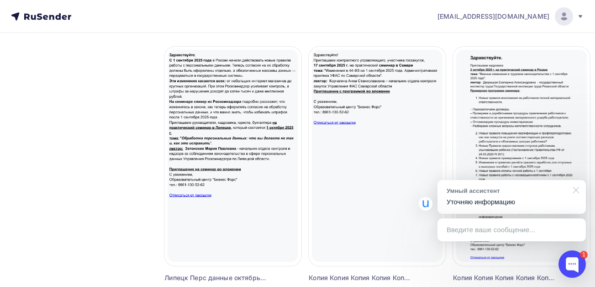
click at [579, 188] on div at bounding box center [574, 189] width 23 height 19
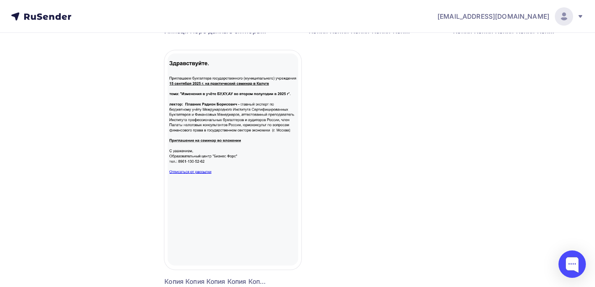
scroll to position [1151, 0]
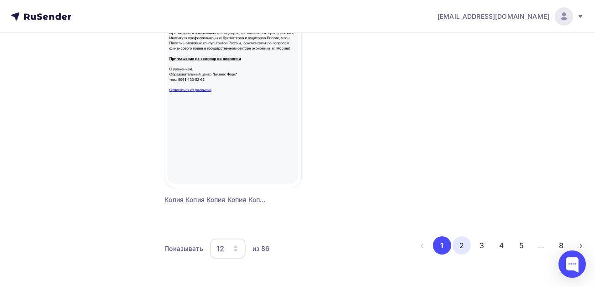
click at [465, 244] on button "2" at bounding box center [462, 245] width 18 height 18
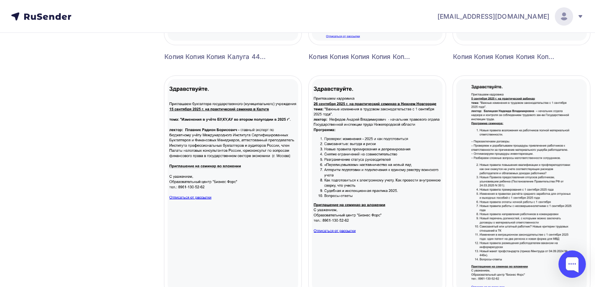
scroll to position [548, 0]
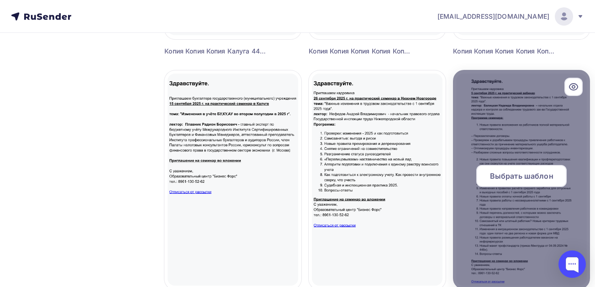
click at [524, 183] on div "Выбрать шаблон" at bounding box center [521, 176] width 90 height 22
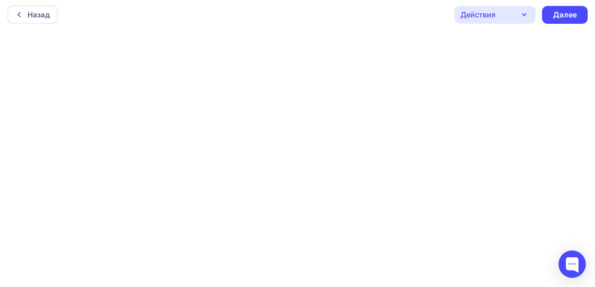
scroll to position [2, 0]
click at [567, 16] on div "Далее" at bounding box center [565, 14] width 24 height 11
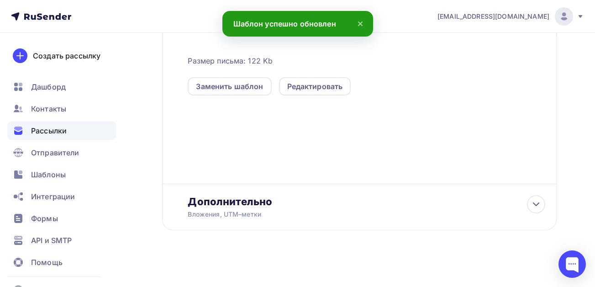
scroll to position [261, 0]
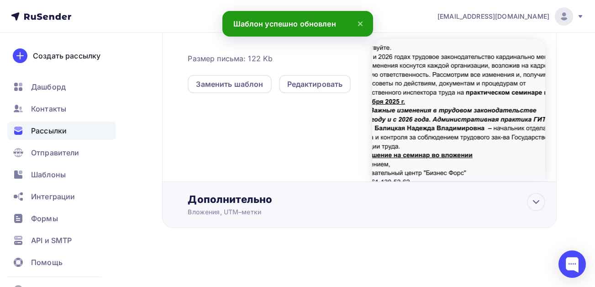
click at [225, 202] on div "Дополнительно" at bounding box center [367, 199] width 358 height 13
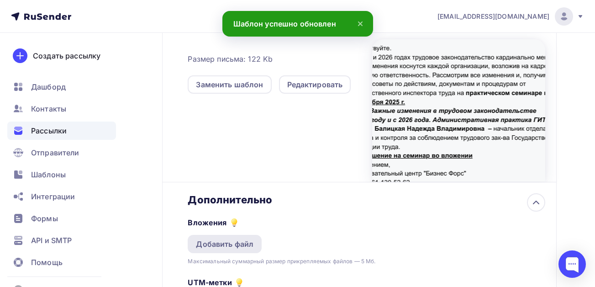
scroll to position [0, 0]
click at [228, 247] on div "Добавить файл" at bounding box center [225, 243] width 58 height 11
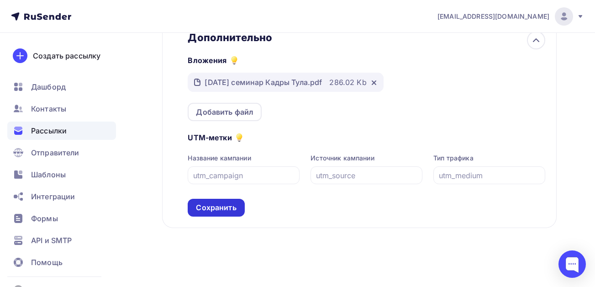
click at [219, 206] on div "Сохранить" at bounding box center [216, 207] width 40 height 11
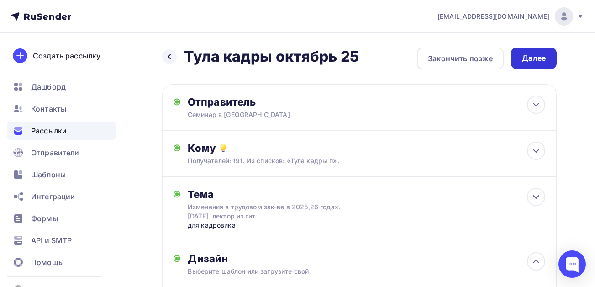
click at [526, 59] on div "Далее" at bounding box center [534, 58] width 24 height 11
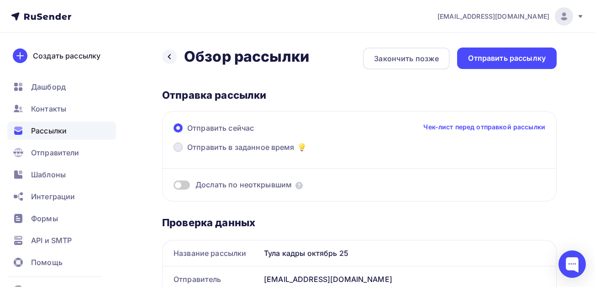
click at [242, 147] on span "Отправить в заданное время" at bounding box center [240, 147] width 107 height 11
click at [187, 153] on input "Отправить в заданное время" at bounding box center [187, 153] width 0 height 0
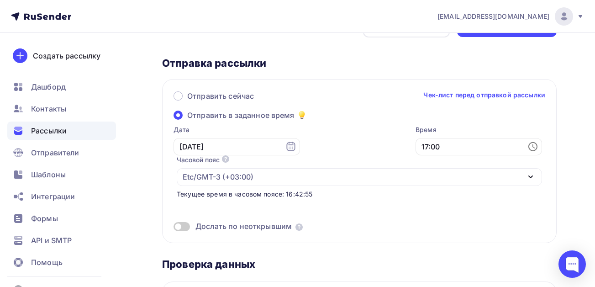
scroll to position [46, 0]
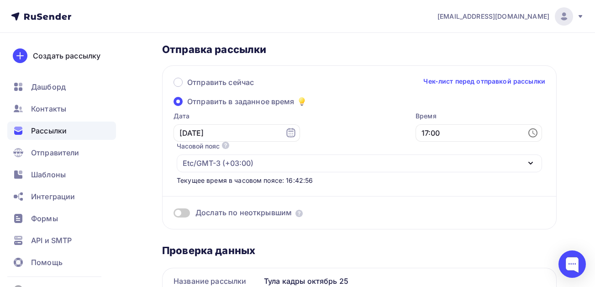
click at [183, 212] on span at bounding box center [182, 212] width 16 height 9
click at [174, 214] on input "checkbox" at bounding box center [174, 214] width 0 height 0
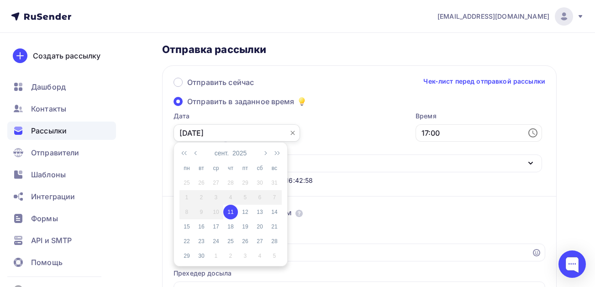
click at [269, 131] on input "[DATE]" at bounding box center [237, 132] width 127 height 17
click at [245, 214] on div "12" at bounding box center [245, 212] width 15 height 8
type input "[DATE]"
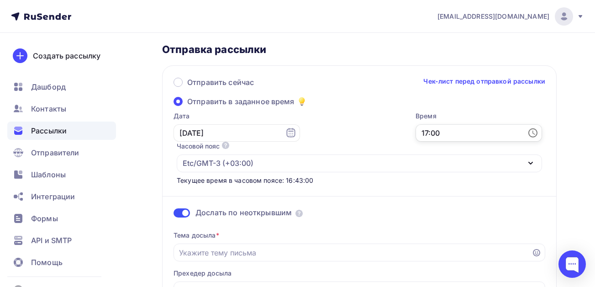
click at [468, 133] on input "17:00" at bounding box center [479, 132] width 127 height 17
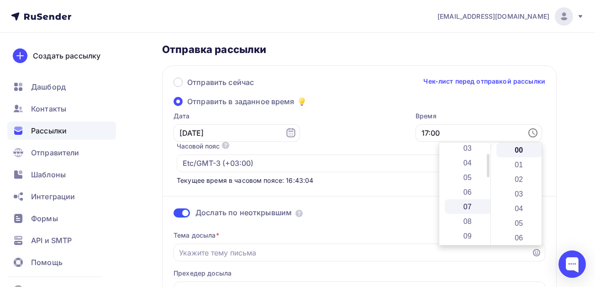
click at [461, 203] on li "07" at bounding box center [468, 206] width 47 height 15
type input "07:00"
click at [400, 183] on div "Текущее время в часовом поясе: 16:43:04" at bounding box center [359, 180] width 365 height 9
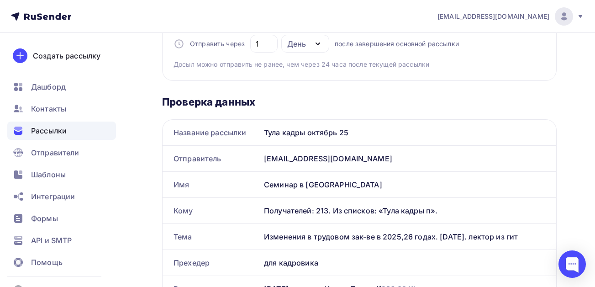
scroll to position [362, 0]
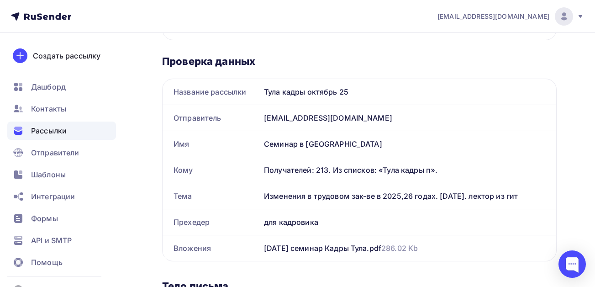
drag, startPoint x: 524, startPoint y: 195, endPoint x: 264, endPoint y: 193, distance: 259.5
click at [264, 193] on div "Изменения в трудовом зак-ве в 2025,26 годах. [DATE]. лектор из гит" at bounding box center [408, 196] width 296 height 26
copy div "Изменения в трудовом зак-ве в 2025,26 годах. [DATE]. лектор из гит"
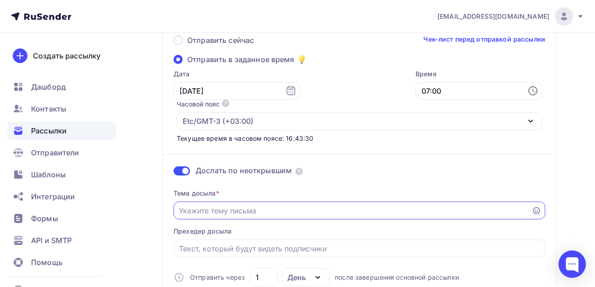
click at [258, 206] on input "Отправить в заданное время" at bounding box center [353, 210] width 348 height 11
paste input "Изменения в трудовом зак-ве в 2025,26 годах. [DATE]. лектор из гит"
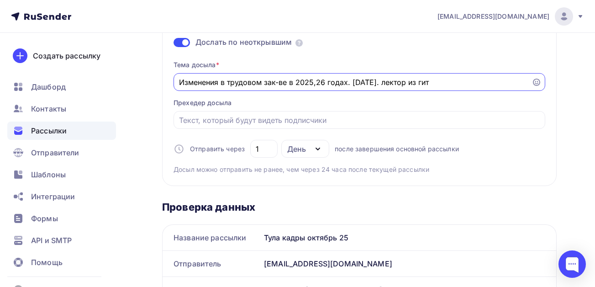
scroll to position [225, 0]
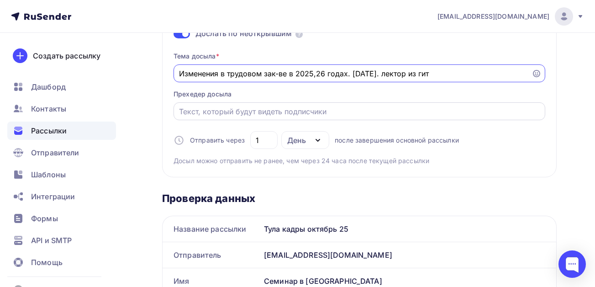
type input "Изменения в трудовом зак-ве в 2025,26 годах. [DATE]. лектор из гит"
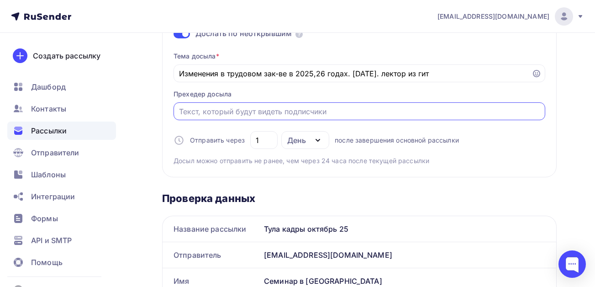
click at [255, 111] on input "Отправить в заданное время" at bounding box center [359, 111] width 361 height 11
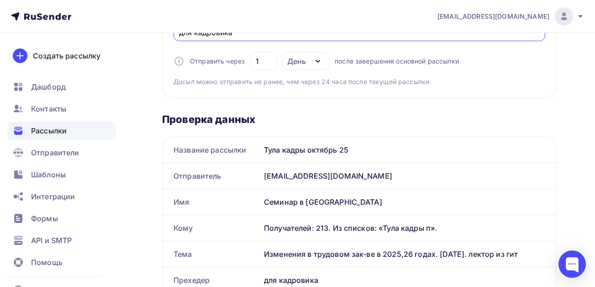
scroll to position [179, 0]
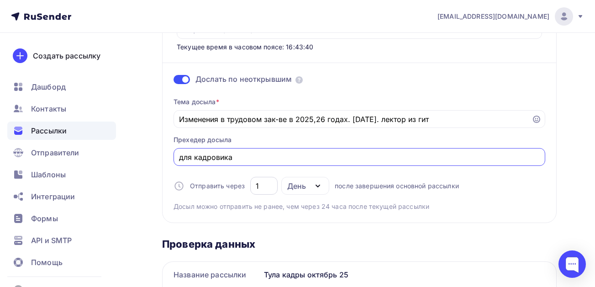
type input "для кадровика"
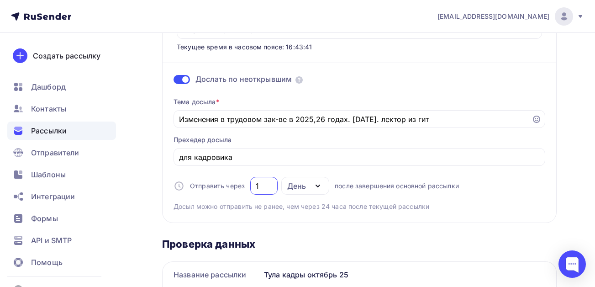
click at [269, 184] on input "1" at bounding box center [264, 185] width 17 height 11
drag, startPoint x: 265, startPoint y: 187, endPoint x: 255, endPoint y: 187, distance: 10.1
click at [256, 187] on input "13" at bounding box center [264, 185] width 17 height 11
type input "3"
click at [505, 200] on div "Тема досыла * Изменения в трудовом зак-ве в 2025,26 годах. [DATE]. лектор из ги…" at bounding box center [360, 150] width 372 height 121
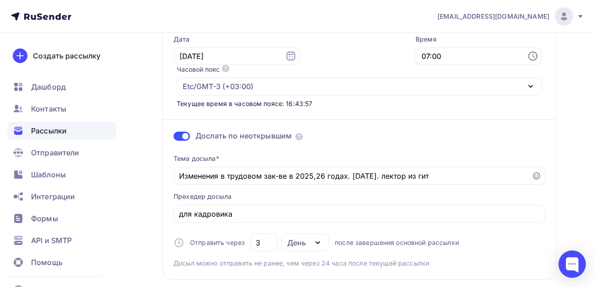
scroll to position [0, 0]
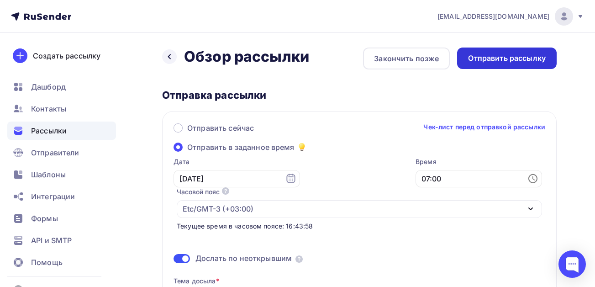
click at [504, 60] on div "Отправить рассылку" at bounding box center [507, 58] width 78 height 11
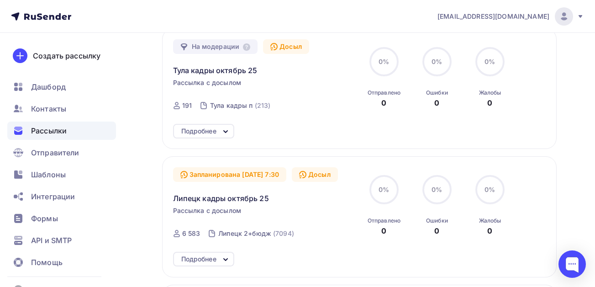
scroll to position [91, 0]
